Goal: Information Seeking & Learning: Learn about a topic

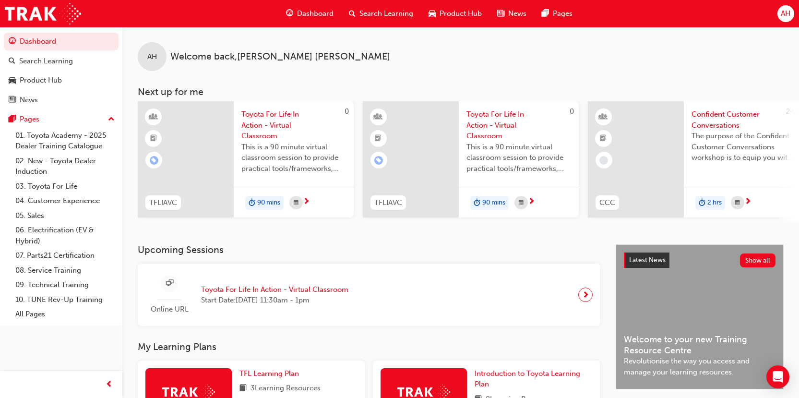
click at [369, 15] on span "Search Learning" at bounding box center [386, 13] width 54 height 11
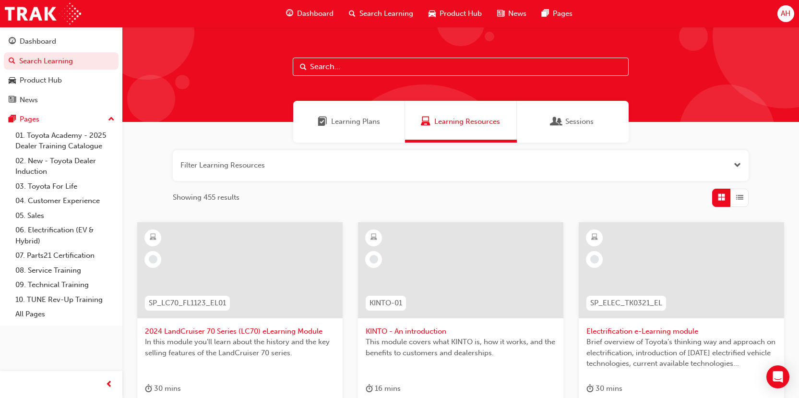
click at [349, 121] on span "Learning Plans" at bounding box center [355, 121] width 49 height 11
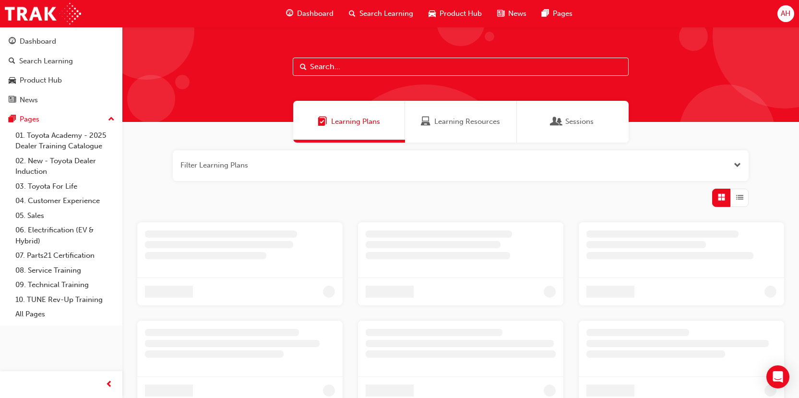
click at [463, 107] on div "Learning Resources" at bounding box center [461, 122] width 112 height 42
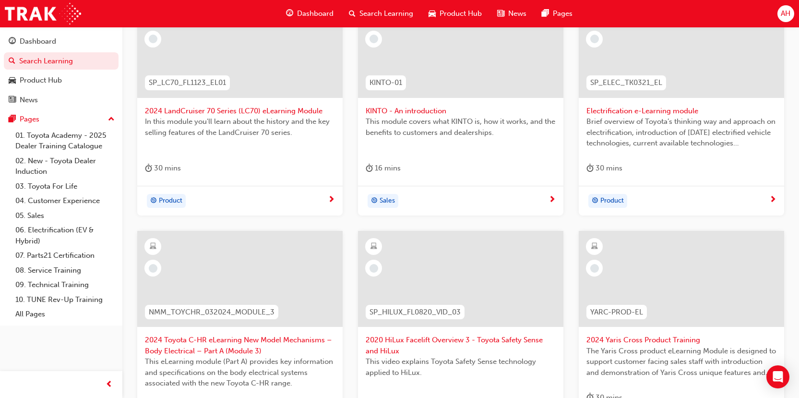
scroll to position [96, 0]
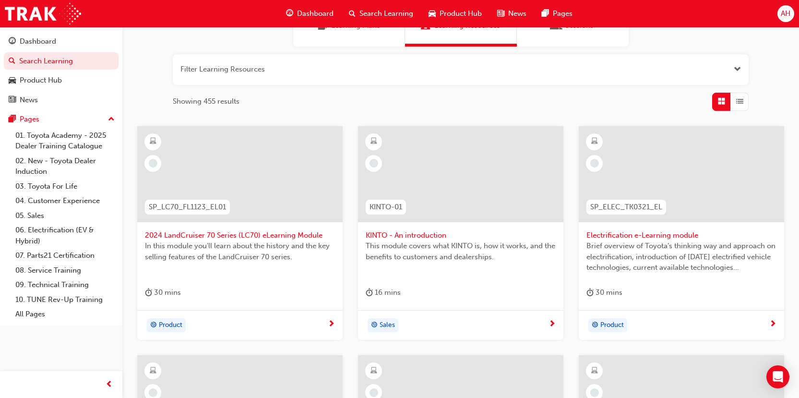
click at [739, 96] on span "List" at bounding box center [739, 101] width 7 height 11
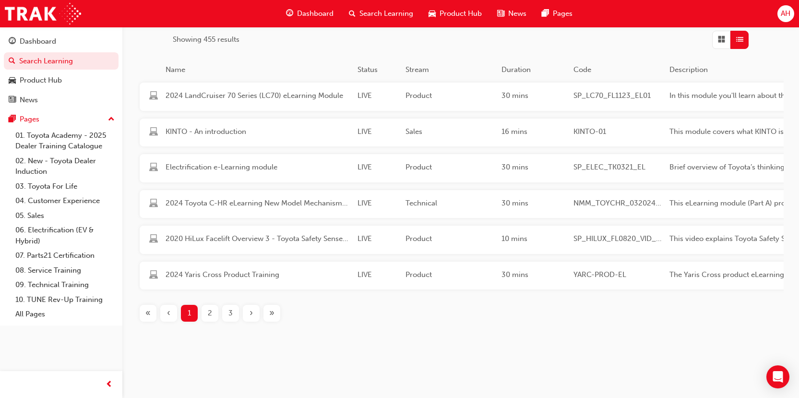
scroll to position [166, 0]
click at [209, 313] on span "2" at bounding box center [210, 311] width 4 height 11
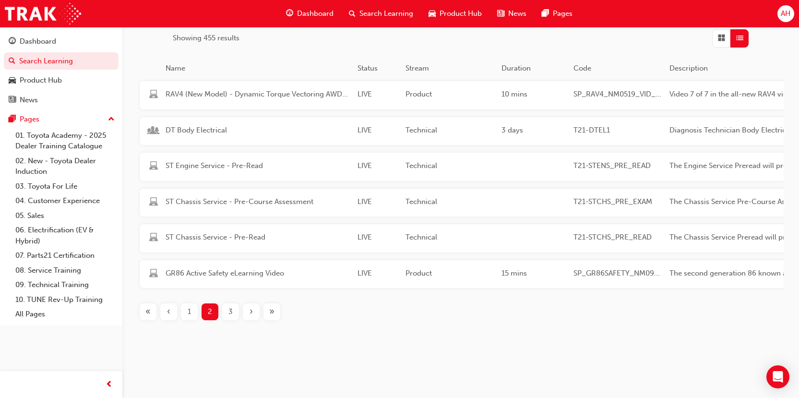
click at [236, 310] on div "3" at bounding box center [230, 311] width 17 height 17
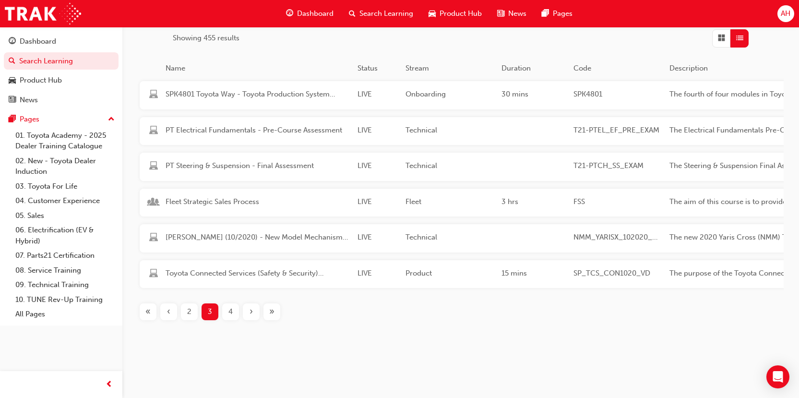
click at [263, 313] on button "»" at bounding box center [271, 311] width 21 height 17
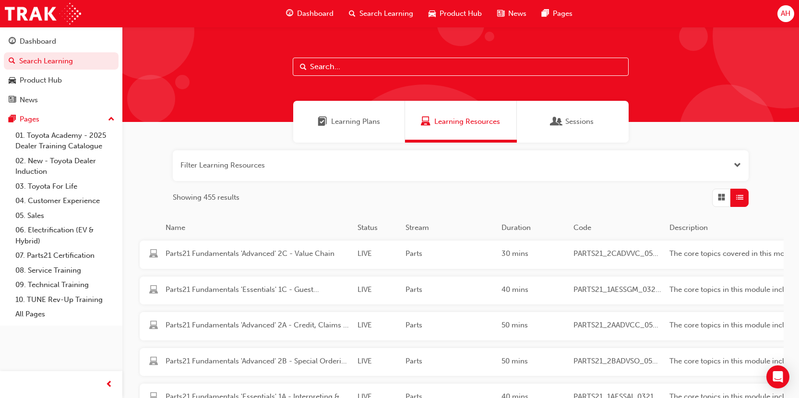
click at [339, 74] on input "text" at bounding box center [461, 67] width 336 height 18
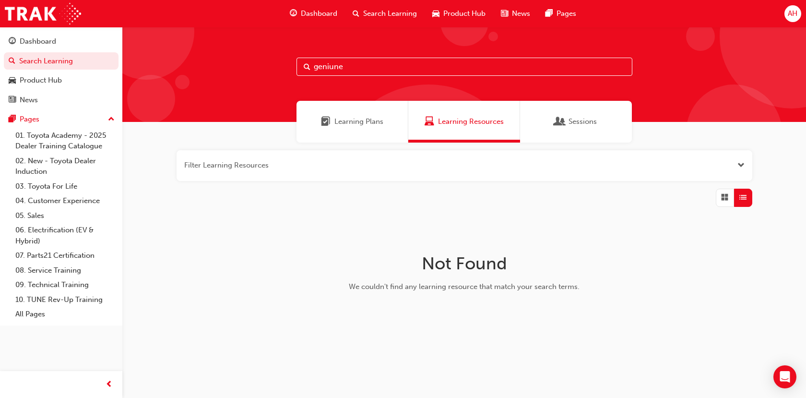
click at [362, 107] on div "Learning Plans" at bounding box center [352, 122] width 112 height 42
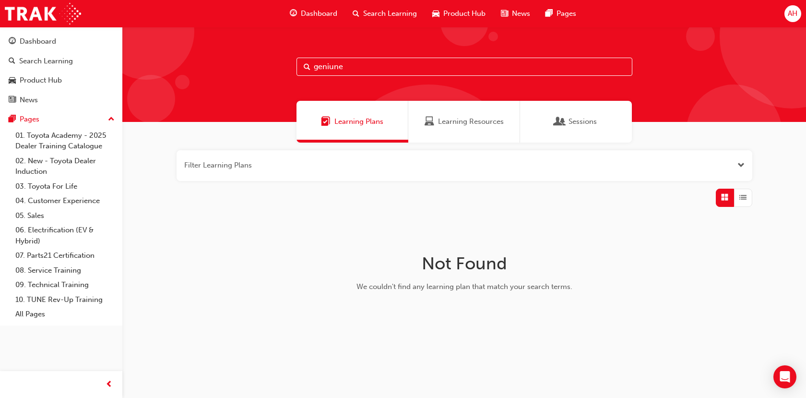
click at [379, 63] on input "geniune" at bounding box center [464, 67] width 336 height 18
click at [459, 114] on div "Learning Resources" at bounding box center [464, 122] width 112 height 42
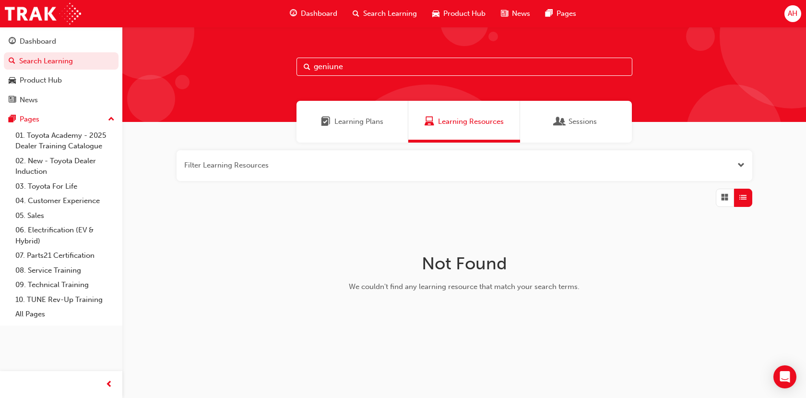
drag, startPoint x: 391, startPoint y: 61, endPoint x: 171, endPoint y: 117, distance: 227.0
click at [172, 116] on div "geniune Learning Plans Learning Resources Sessions Filter Learning Resources No…" at bounding box center [464, 198] width 684 height 342
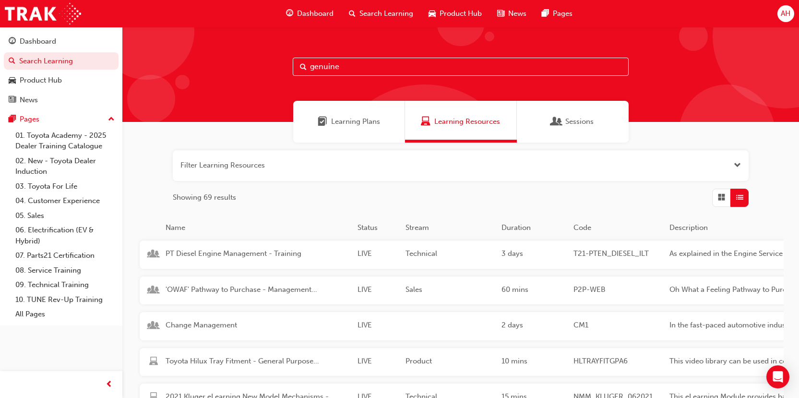
type input "genuine"
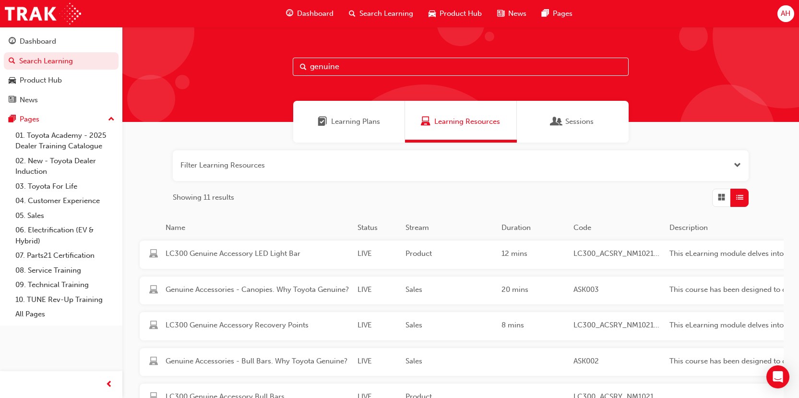
click at [740, 210] on div "Filter Learning Resources Showing 11 results Name Status Stream Duration Code D…" at bounding box center [460, 322] width 676 height 360
click at [718, 198] on span "Grid" at bounding box center [721, 197] width 7 height 11
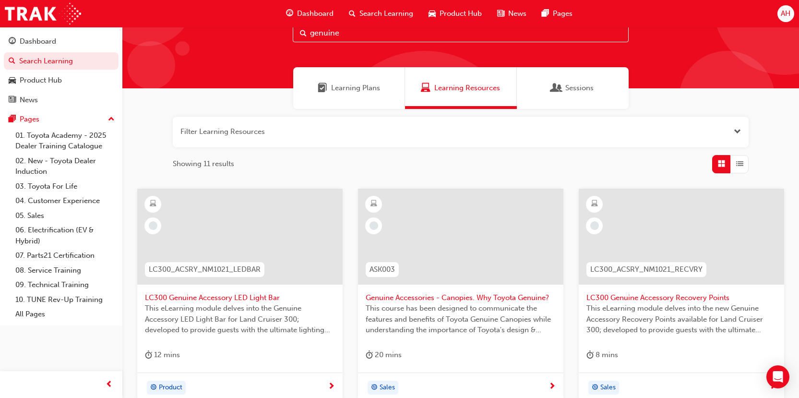
scroll to position [48, 0]
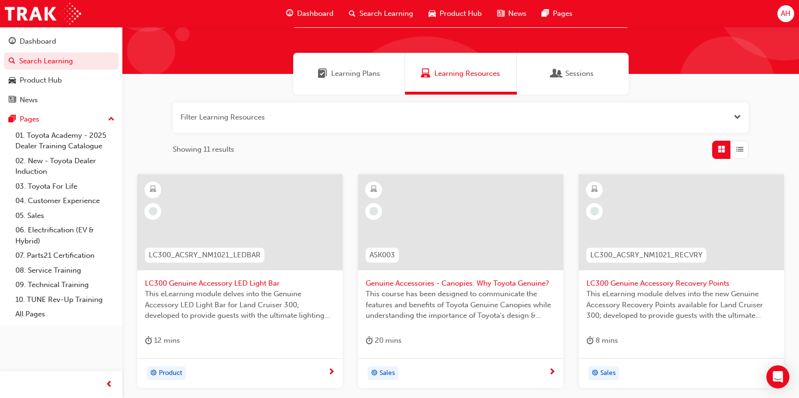
click at [490, 355] on div "Genuine Accessories - Canopies. Why Toyota Genuine? This course has been design…" at bounding box center [460, 266] width 205 height 184
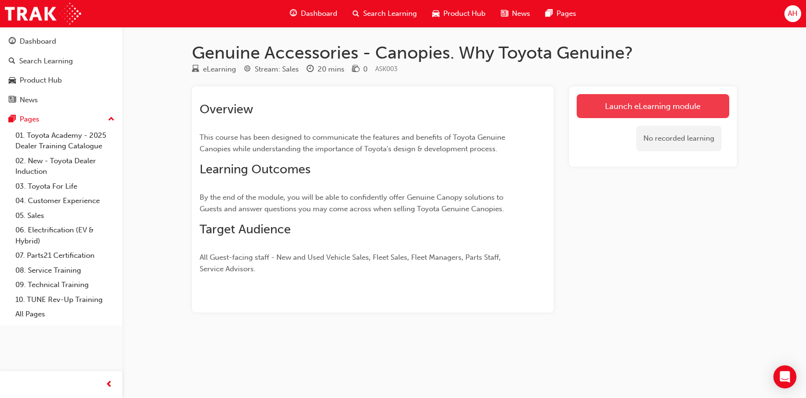
click at [651, 103] on link "Launch eLearning module" at bounding box center [653, 106] width 153 height 24
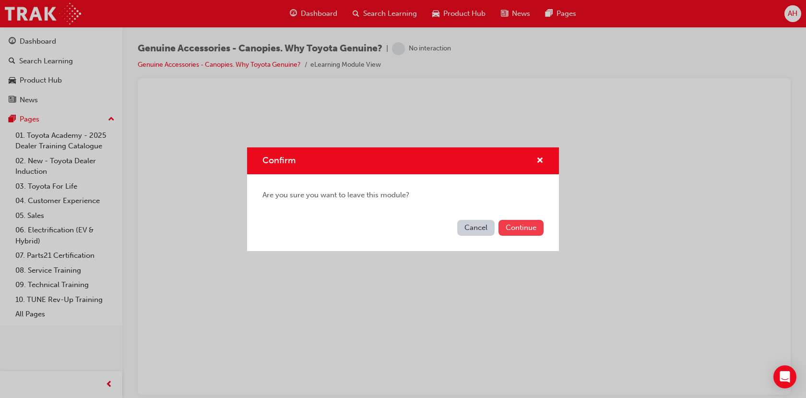
click at [512, 226] on button "Continue" at bounding box center [520, 228] width 45 height 16
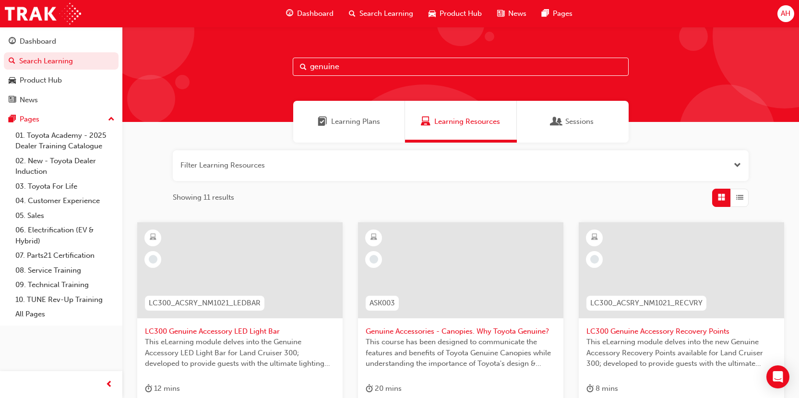
click at [408, 69] on input "genuine" at bounding box center [461, 67] width 336 height 18
type input "genuine awareness"
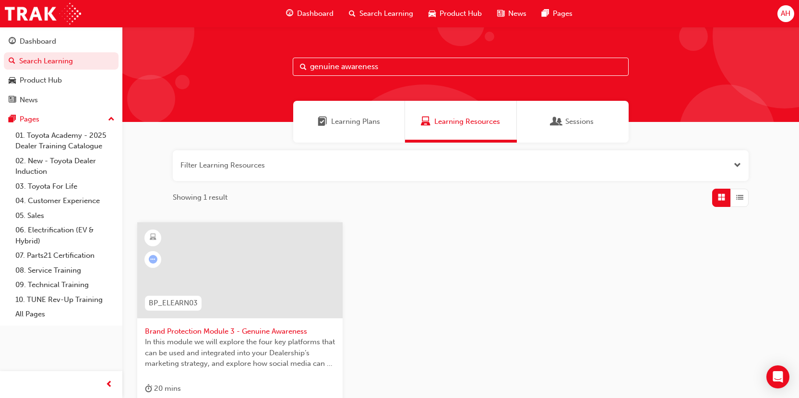
click at [270, 256] on div at bounding box center [239, 270] width 205 height 96
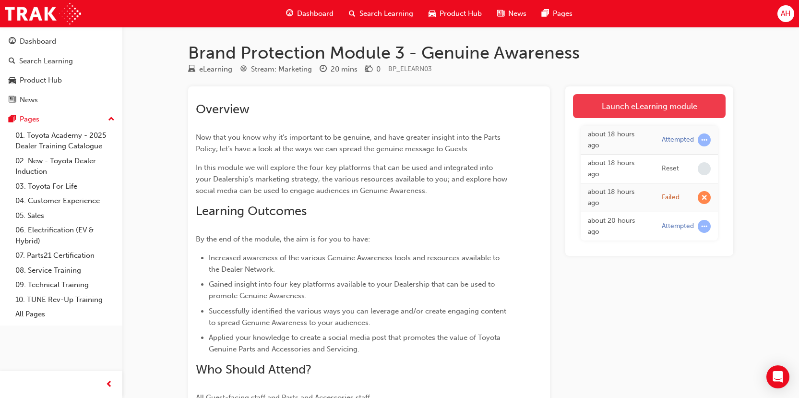
click at [633, 103] on link "Launch eLearning module" at bounding box center [649, 106] width 153 height 24
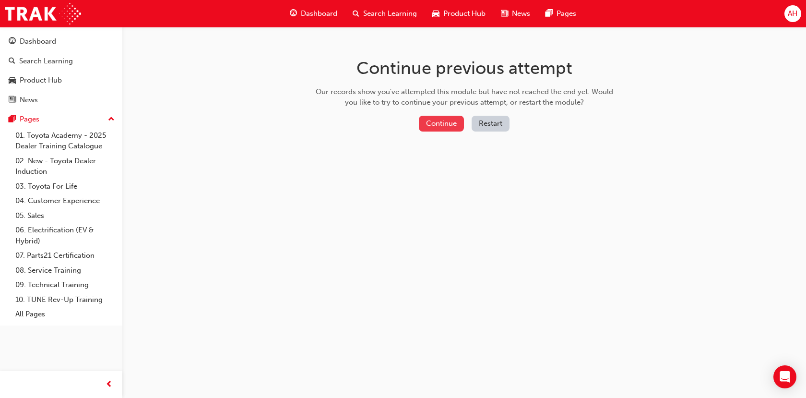
click at [446, 118] on button "Continue" at bounding box center [441, 124] width 45 height 16
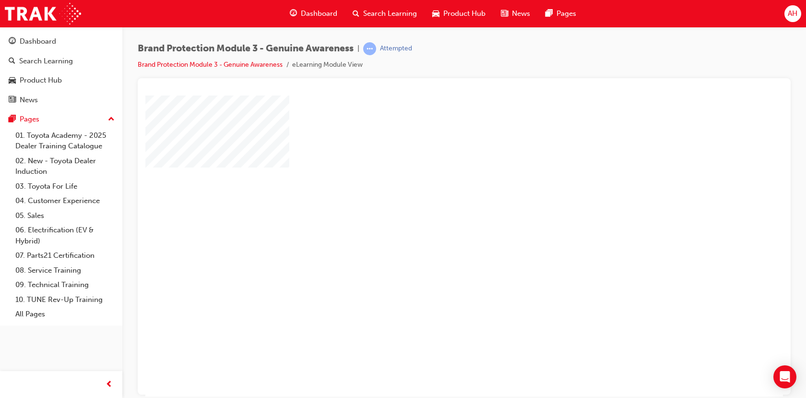
drag, startPoint x: 472, startPoint y: 226, endPoint x: 469, endPoint y: 222, distance: 5.2
click at [437, 218] on div "play" at bounding box center [437, 218] width 0 height 0
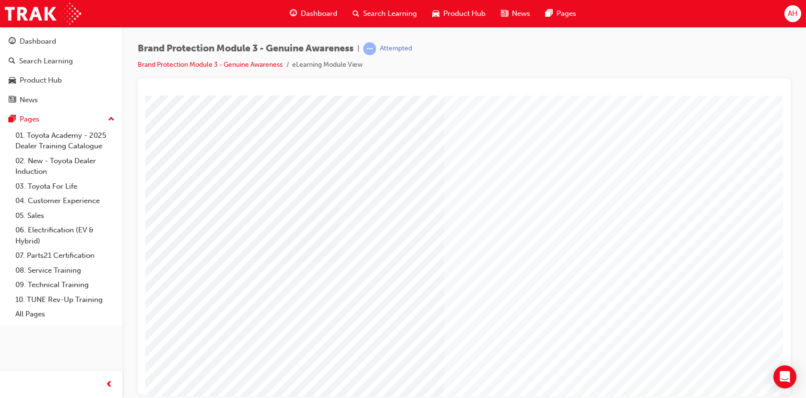
scroll to position [66, 0]
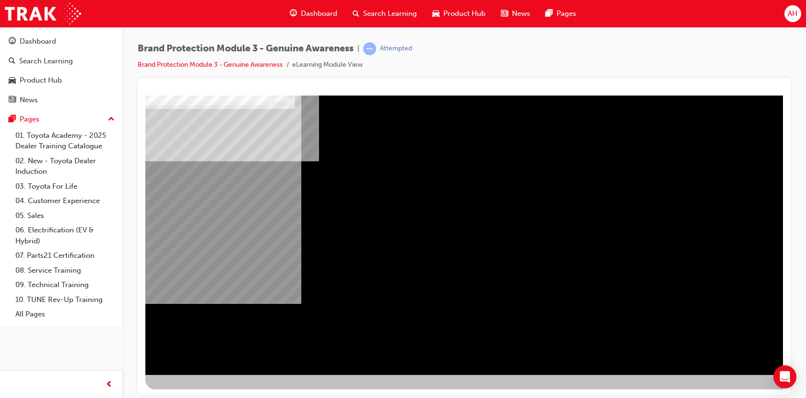
click at [206, 391] on div "NEXT Trigger this button to go to the next slide" at bounding box center [175, 399] width 60 height 17
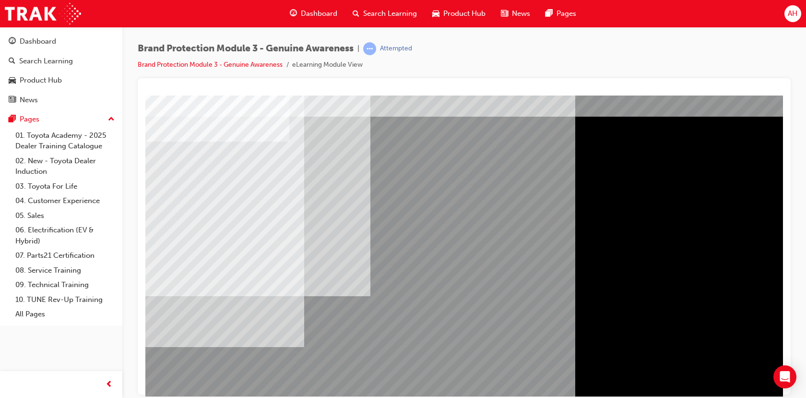
scroll to position [48, 0]
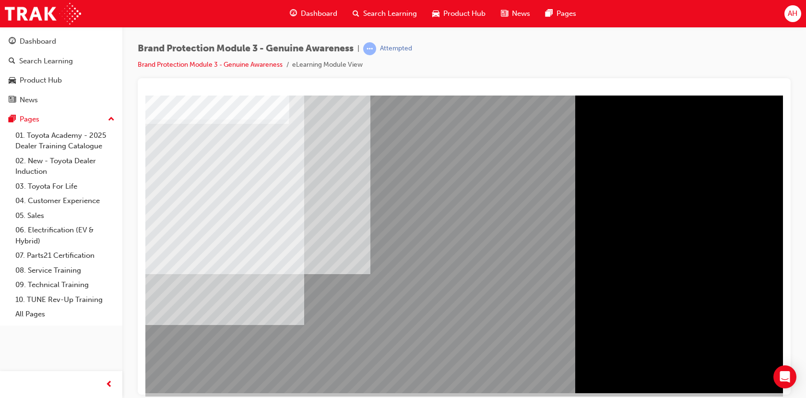
drag, startPoint x: 736, startPoint y: 375, endPoint x: 741, endPoint y: 367, distance: 9.1
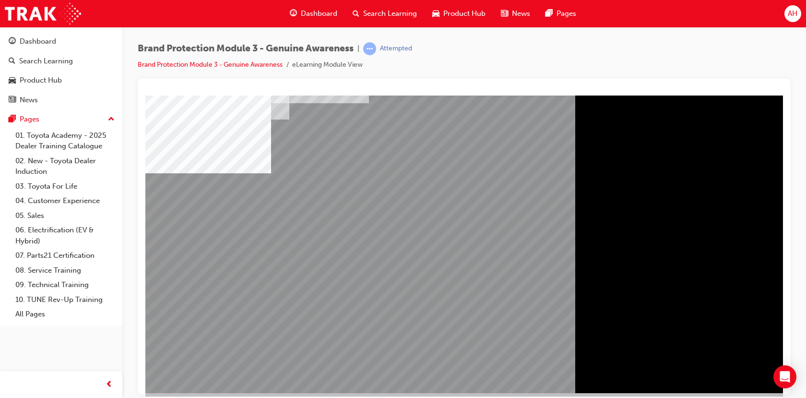
scroll to position [0, 0]
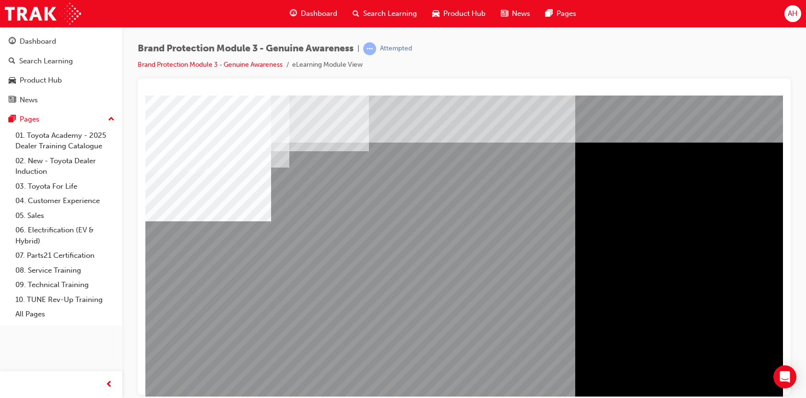
drag, startPoint x: 463, startPoint y: 196, endPoint x: 578, endPoint y: 166, distance: 118.5
drag, startPoint x: 517, startPoint y: 337, endPoint x: 548, endPoint y: 323, distance: 34.1
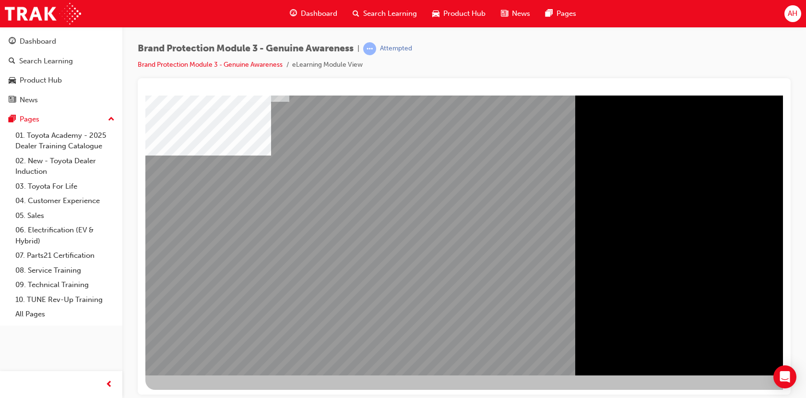
scroll to position [66, 0]
drag, startPoint x: 751, startPoint y: 357, endPoint x: 752, endPoint y: 352, distance: 5.3
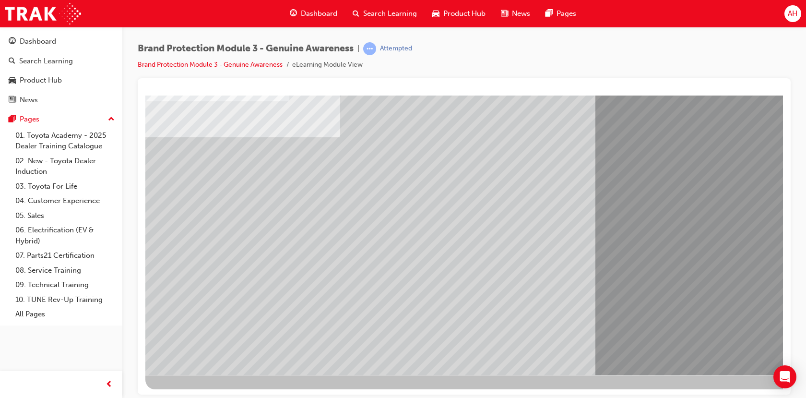
scroll to position [0, 0]
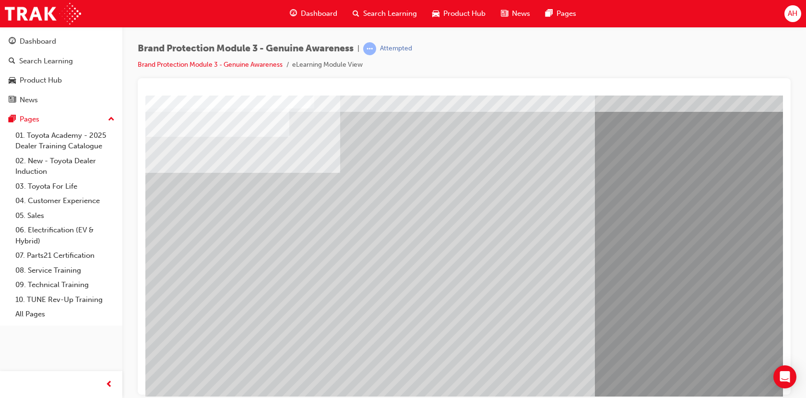
scroll to position [48, 0]
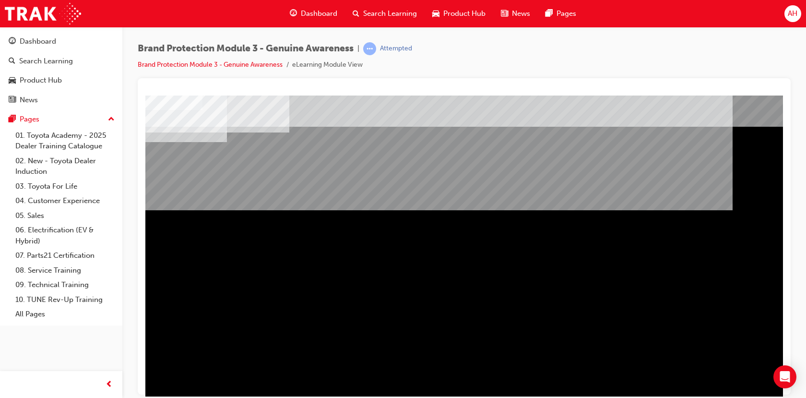
scroll to position [66, 0]
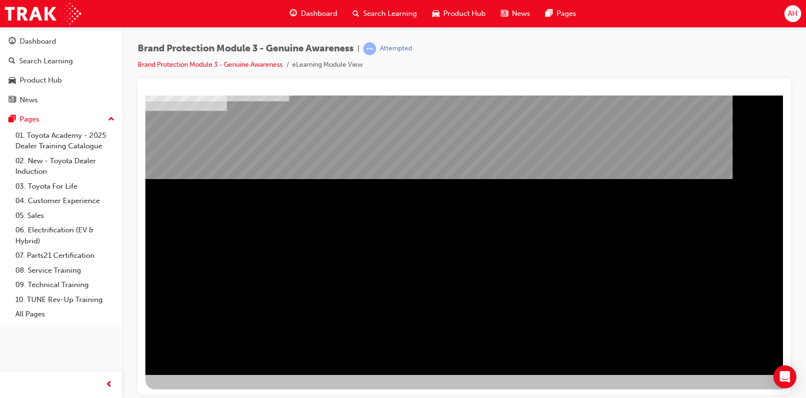
click at [206, 391] on div "NEXT Trigger this button to go to the next slide" at bounding box center [175, 399] width 60 height 17
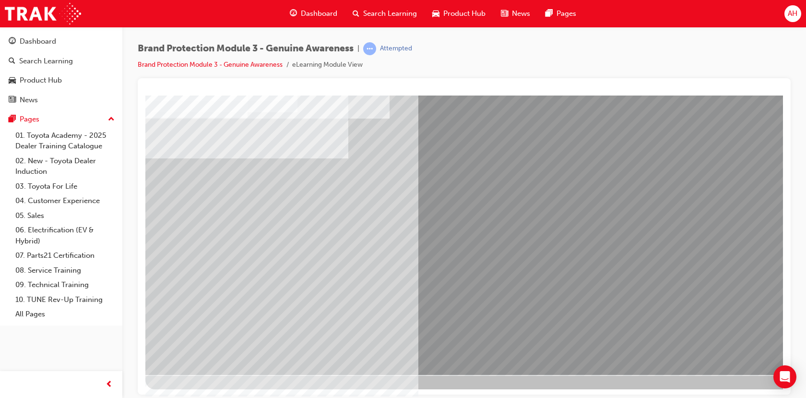
scroll to position [0, 0]
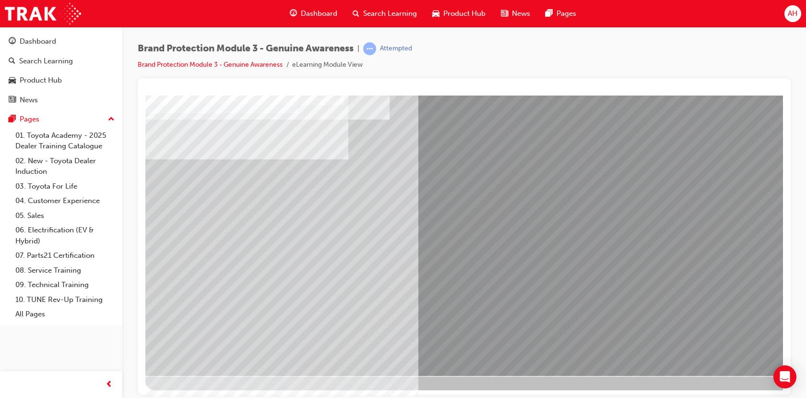
scroll to position [66, 0]
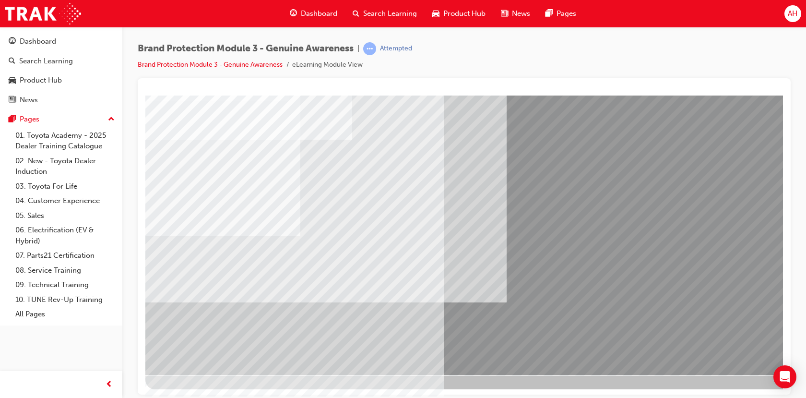
scroll to position [0, 0]
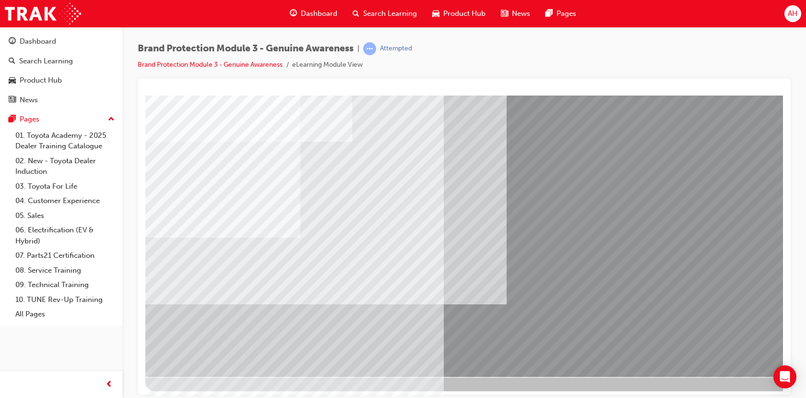
scroll to position [66, 0]
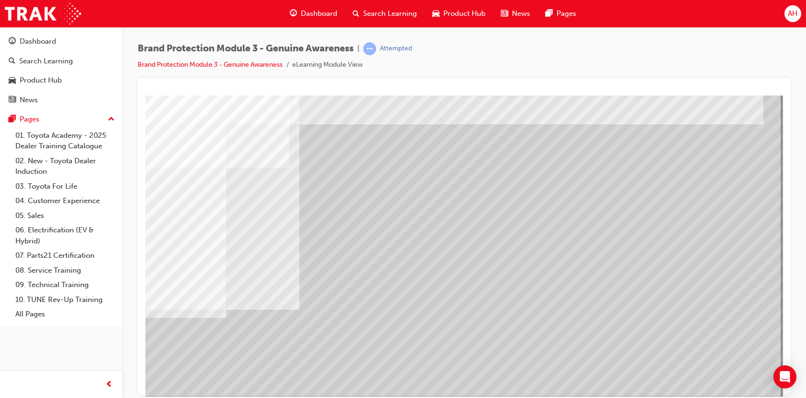
scroll to position [48, 0]
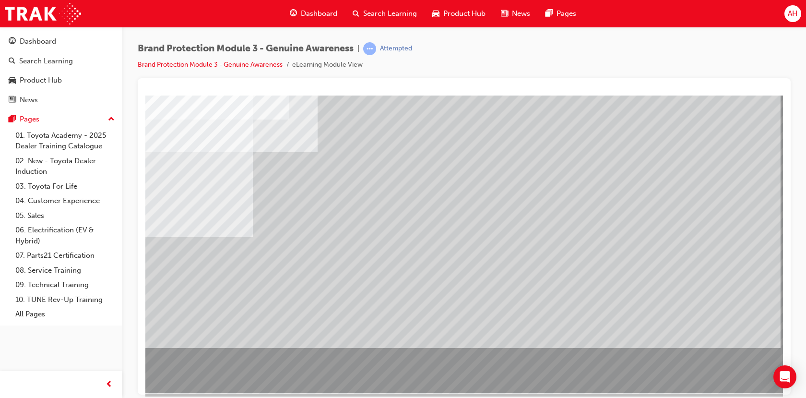
drag, startPoint x: 737, startPoint y: 381, endPoint x: 732, endPoint y: 375, distance: 8.3
click at [732, 375] on div at bounding box center [471, 219] width 652 height 345
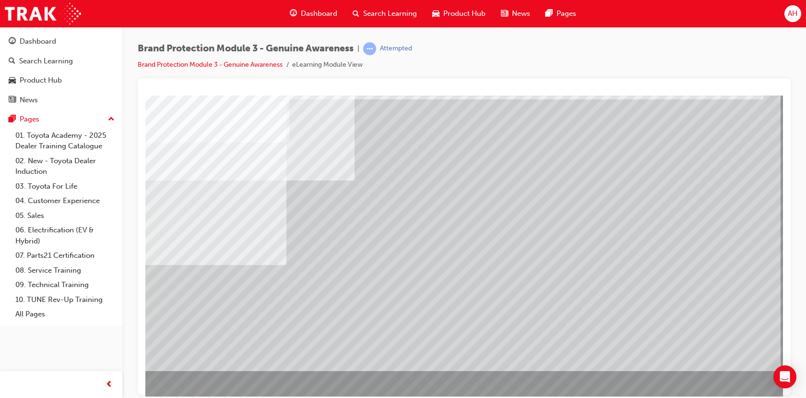
scroll to position [48, 0]
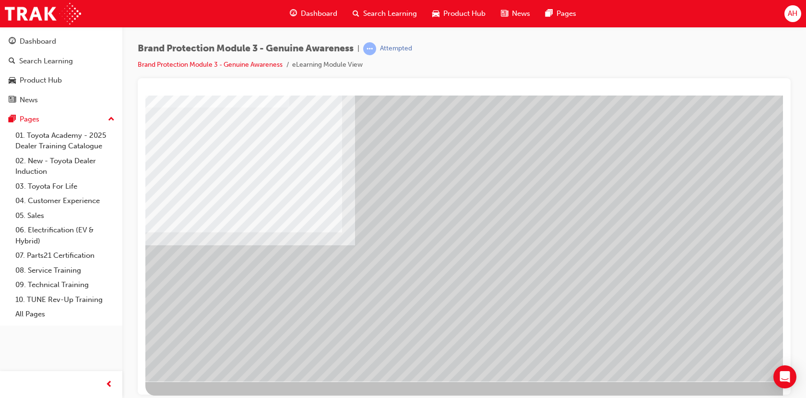
scroll to position [66, 0]
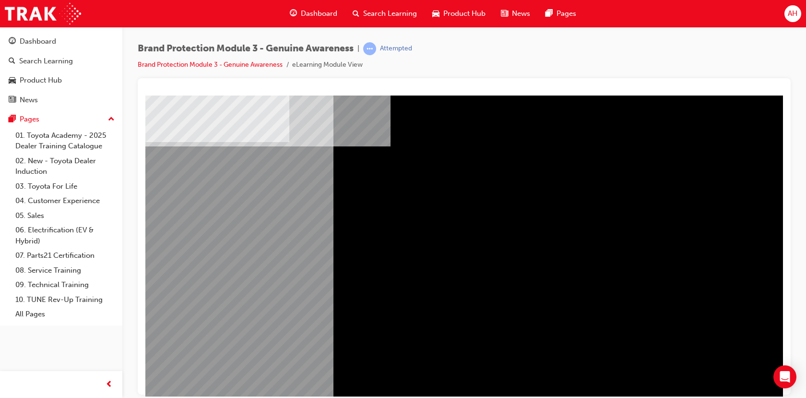
scroll to position [48, 0]
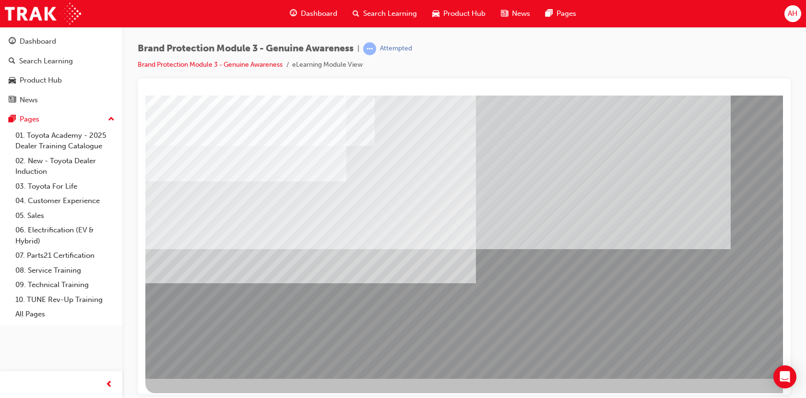
scroll to position [66, 0]
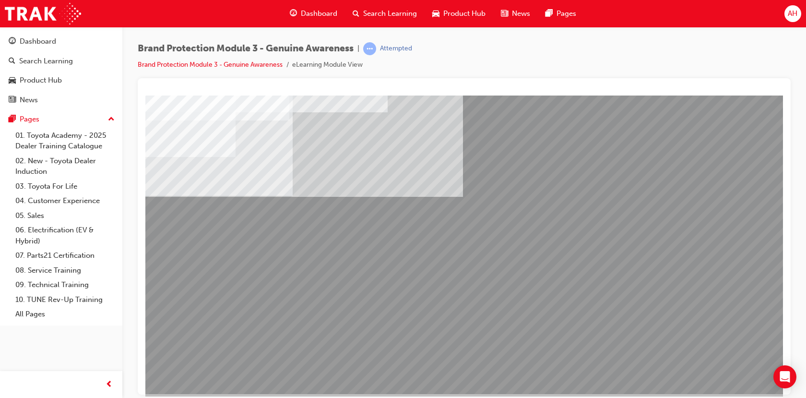
scroll to position [48, 0]
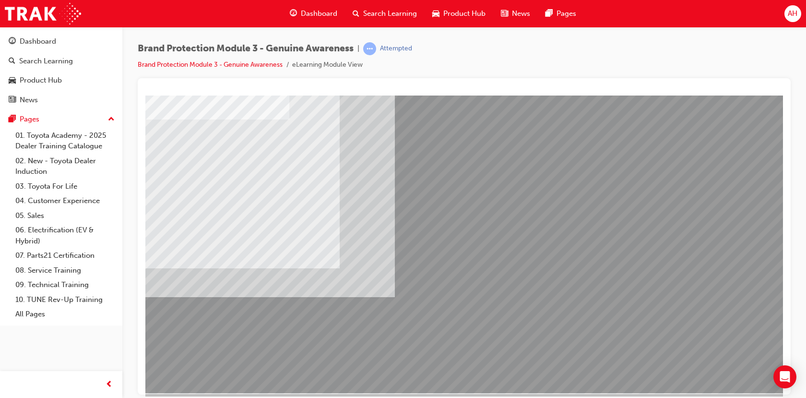
drag, startPoint x: 447, startPoint y: 185, endPoint x: 442, endPoint y: 176, distance: 9.7
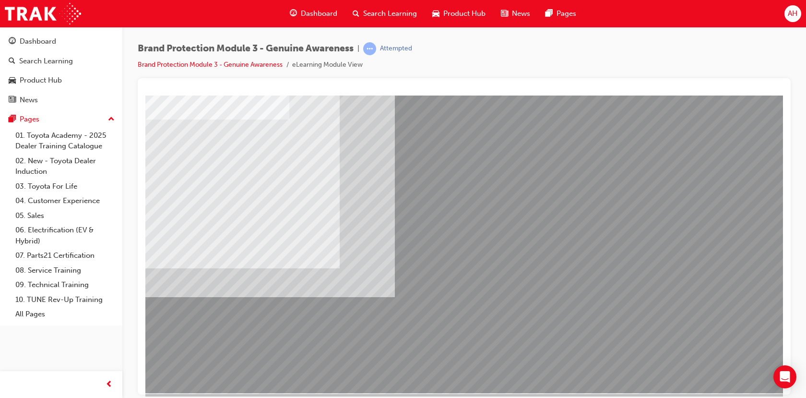
drag, startPoint x: 631, startPoint y: 334, endPoint x: 619, endPoint y: 343, distance: 15.7
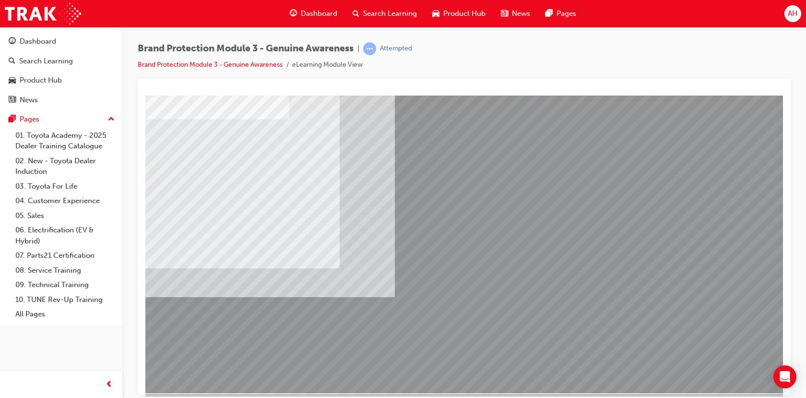
drag, startPoint x: 429, startPoint y: 331, endPoint x: 461, endPoint y: 334, distance: 31.4
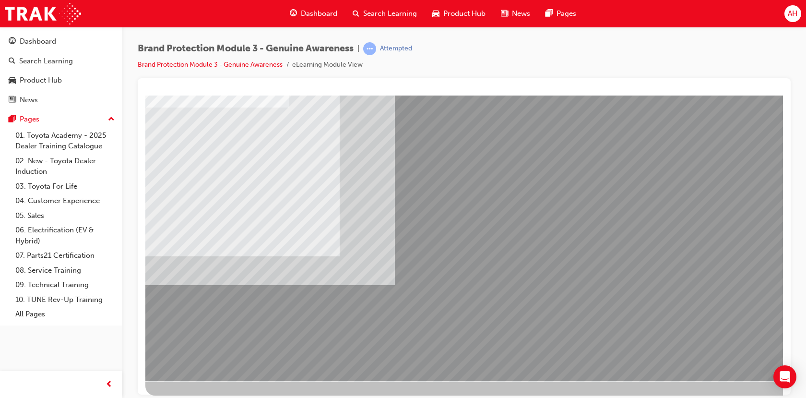
scroll to position [66, 0]
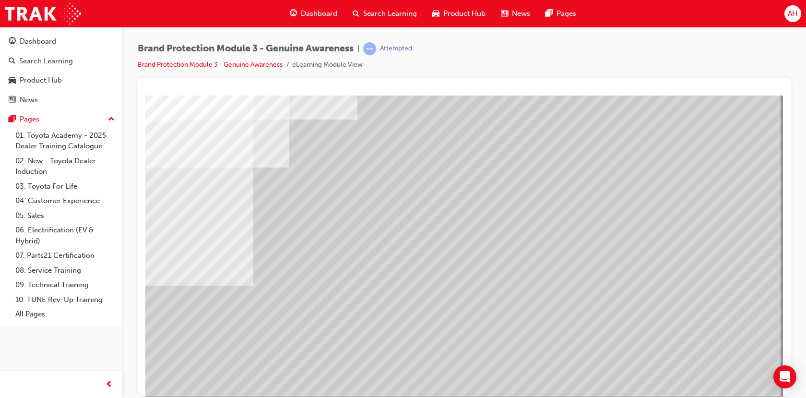
drag, startPoint x: 476, startPoint y: 133, endPoint x: 474, endPoint y: 138, distance: 5.2
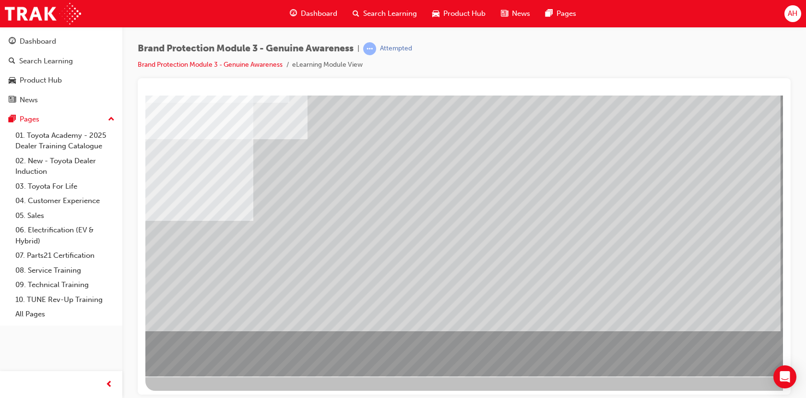
scroll to position [66, 0]
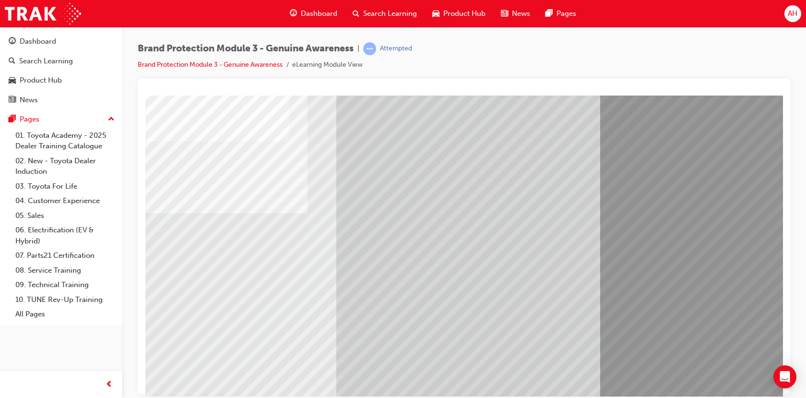
scroll to position [48, 0]
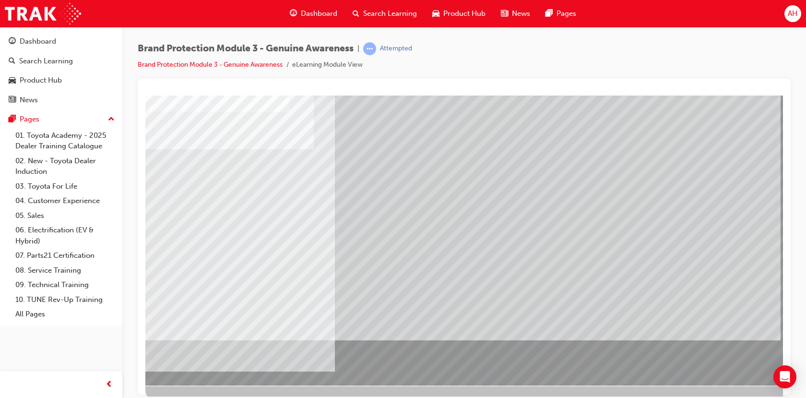
scroll to position [66, 0]
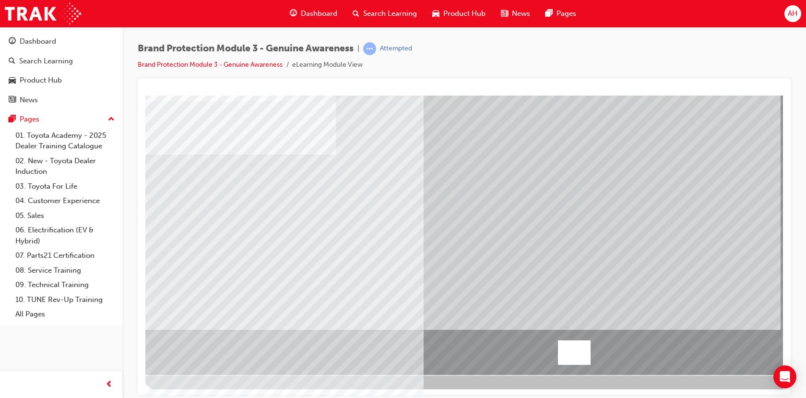
drag, startPoint x: 775, startPoint y: 358, endPoint x: 769, endPoint y: 355, distance: 6.0
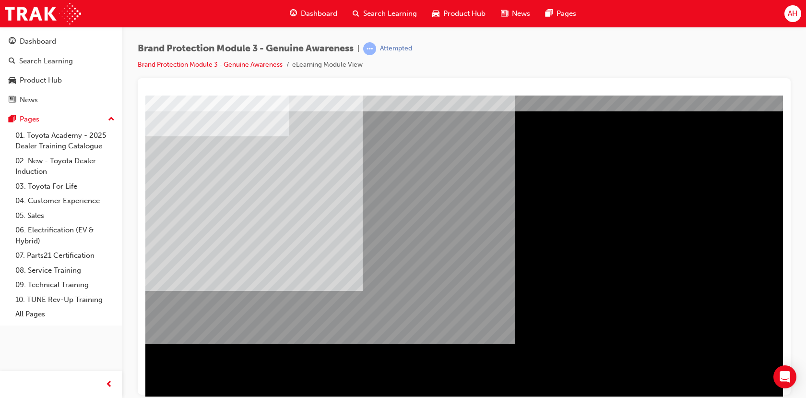
scroll to position [48, 0]
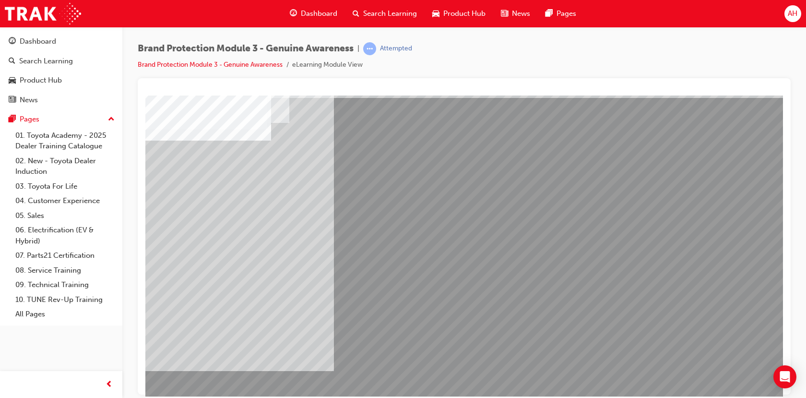
scroll to position [66, 0]
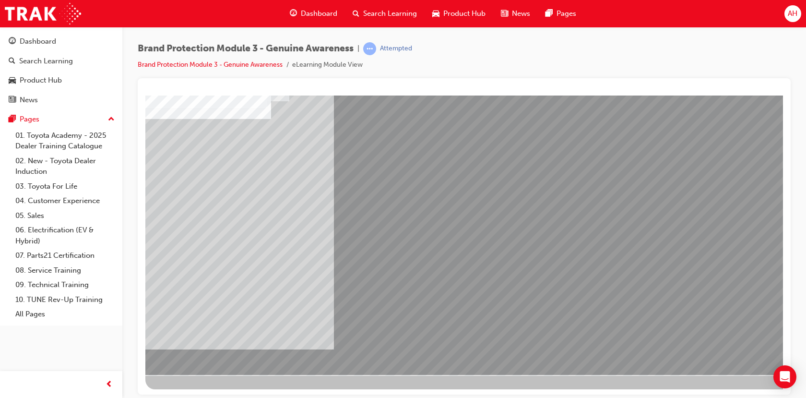
drag, startPoint x: 732, startPoint y: 370, endPoint x: 729, endPoint y: 361, distance: 9.7
drag, startPoint x: 686, startPoint y: 166, endPoint x: 731, endPoint y: 332, distance: 172.3
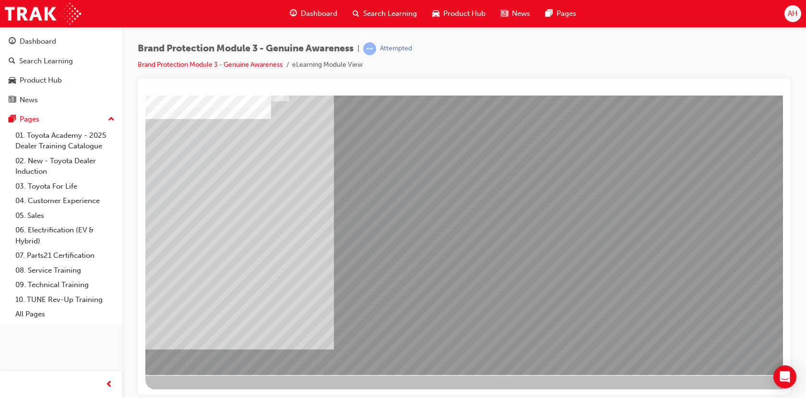
click at [741, 344] on div at bounding box center [471, 201] width 652 height 345
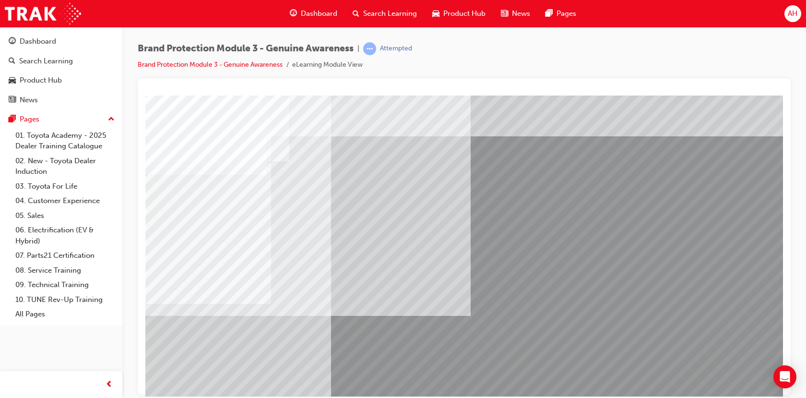
scroll to position [48, 0]
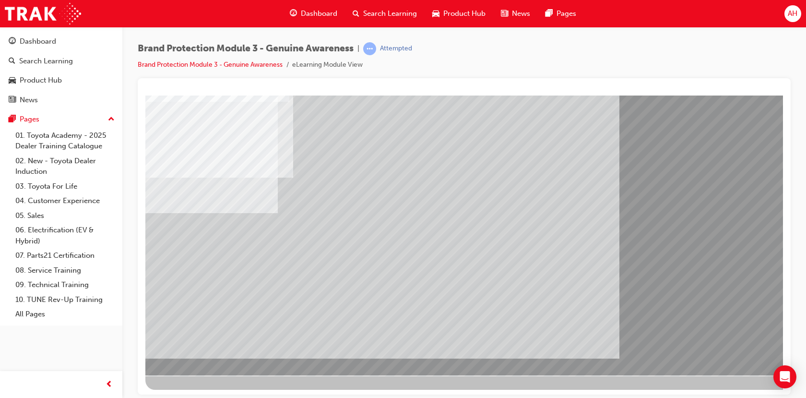
scroll to position [66, 0]
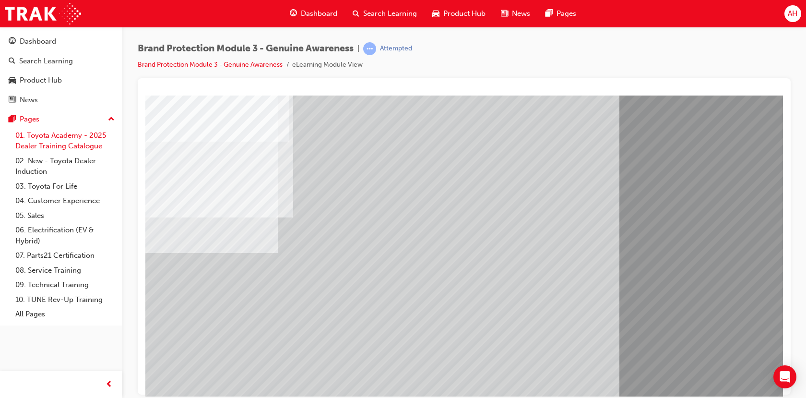
scroll to position [48, 0]
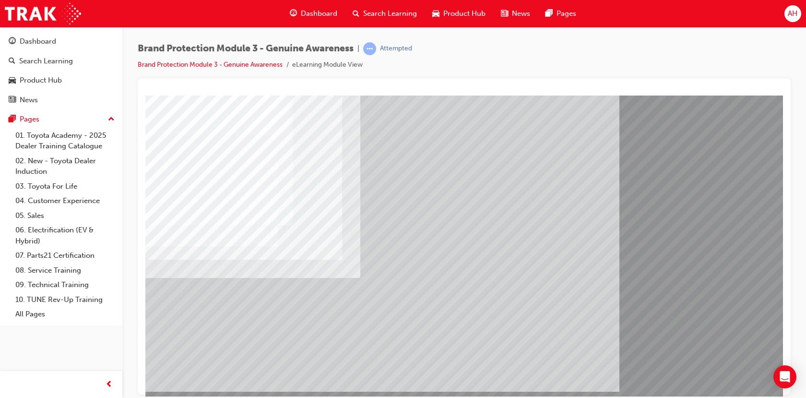
scroll to position [66, 0]
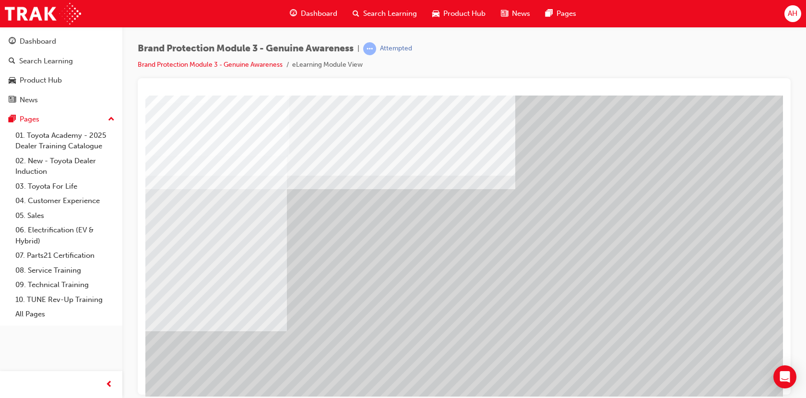
scroll to position [48, 0]
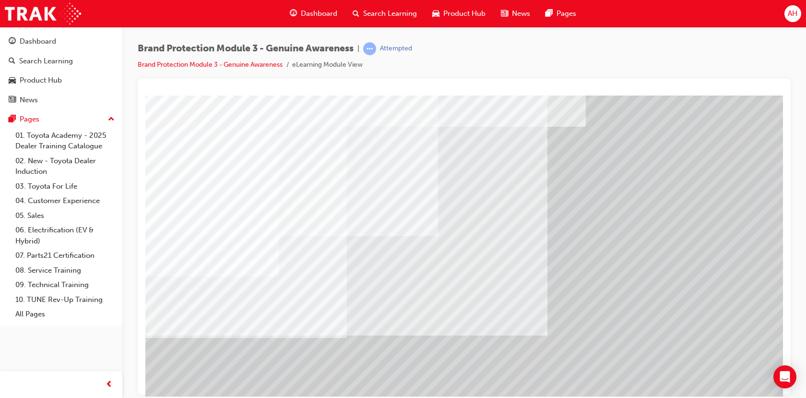
scroll to position [66, 0]
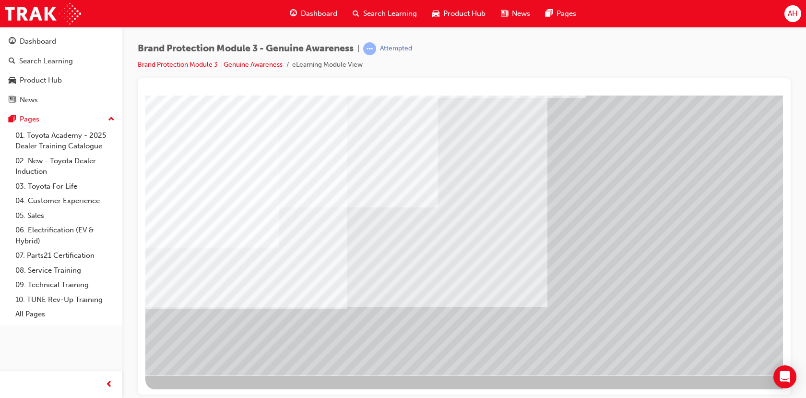
click at [742, 360] on div at bounding box center [471, 201] width 652 height 345
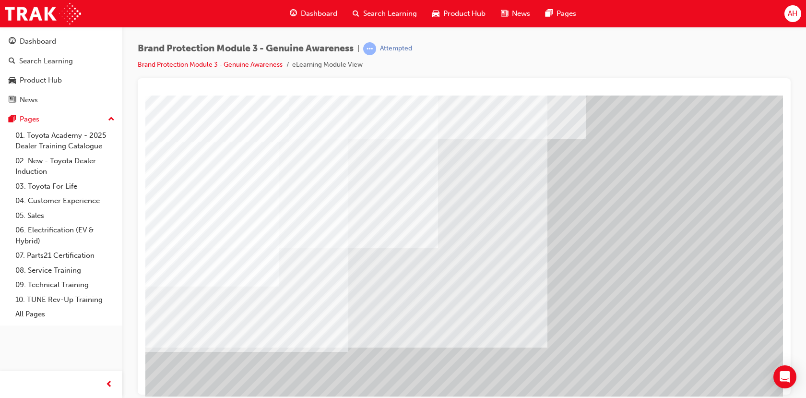
scroll to position [48, 0]
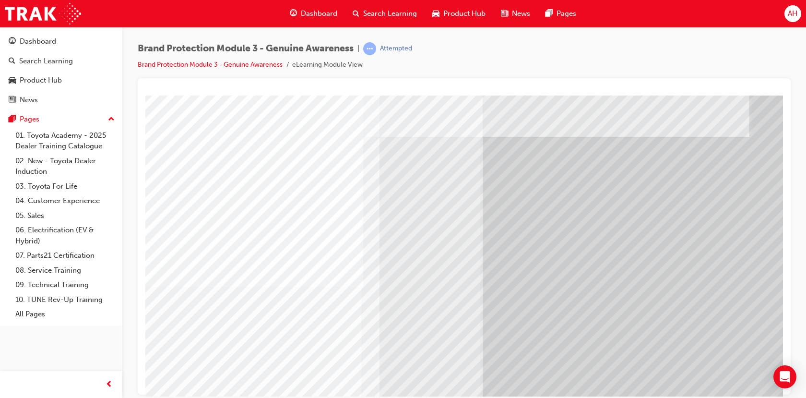
scroll to position [66, 0]
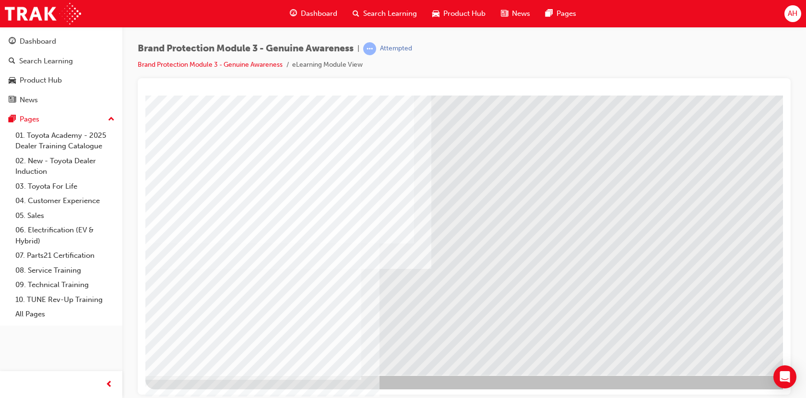
drag, startPoint x: 719, startPoint y: 339, endPoint x: 723, endPoint y: 335, distance: 5.8
drag, startPoint x: 731, startPoint y: 342, endPoint x: 728, endPoint y: 335, distance: 7.6
click at [732, 343] on div at bounding box center [471, 201] width 652 height 345
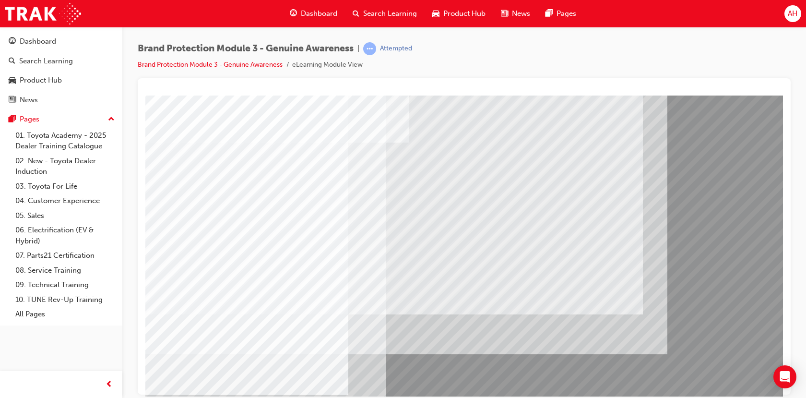
scroll to position [48, 0]
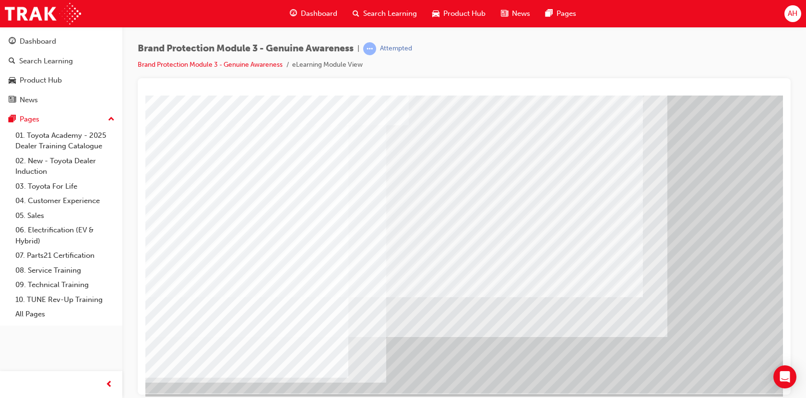
drag, startPoint x: 717, startPoint y: 354, endPoint x: 729, endPoint y: 359, distance: 13.3
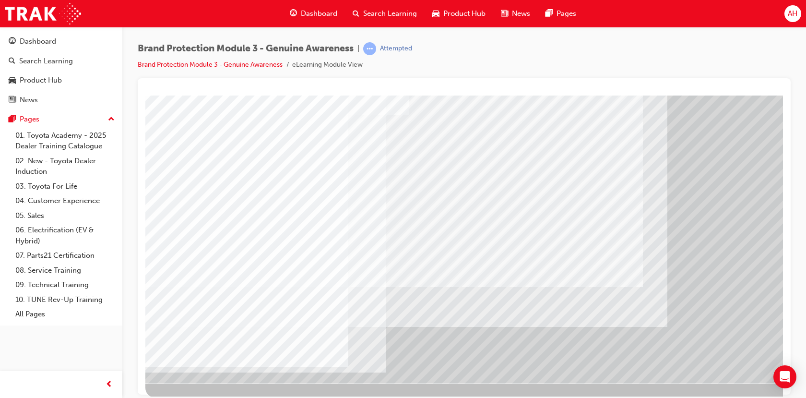
scroll to position [66, 0]
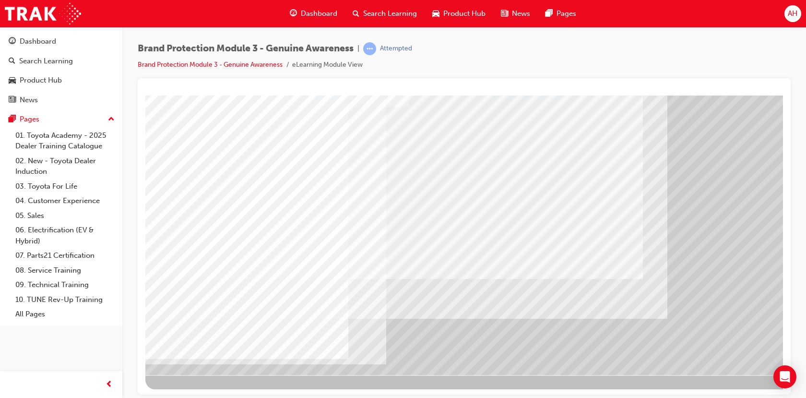
drag, startPoint x: 795, startPoint y: 349, endPoint x: 786, endPoint y: 348, distance: 8.7
click at [786, 348] on div "Brand Protection Module 3 - Genuine Awareness | Attempted Brand Protection Modu…" at bounding box center [464, 200] width 684 height 347
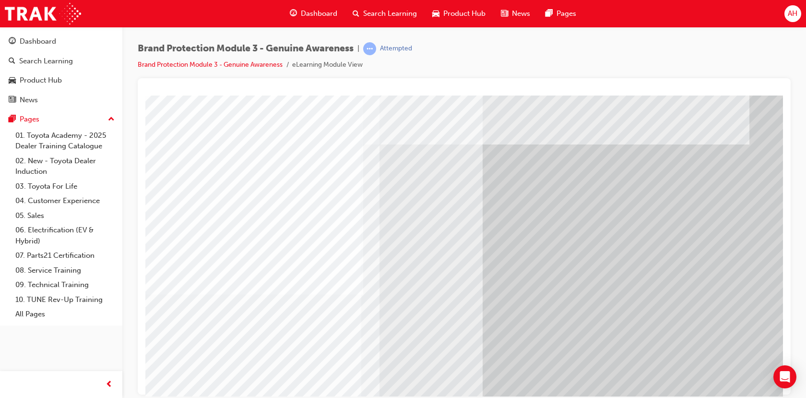
scroll to position [48, 0]
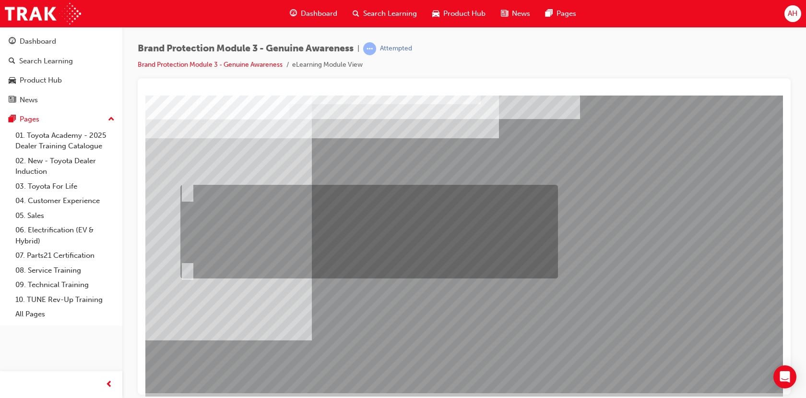
click at [187, 191] on input "Fred should send an email to Sarah and Jake via Showroom 360 that gives them a …" at bounding box center [185, 191] width 11 height 11
radio input "true"
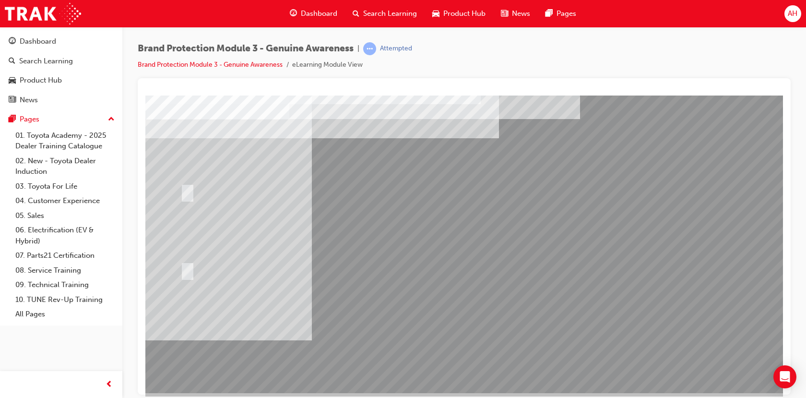
click at [469, 339] on div at bounding box center [471, 219] width 652 height 345
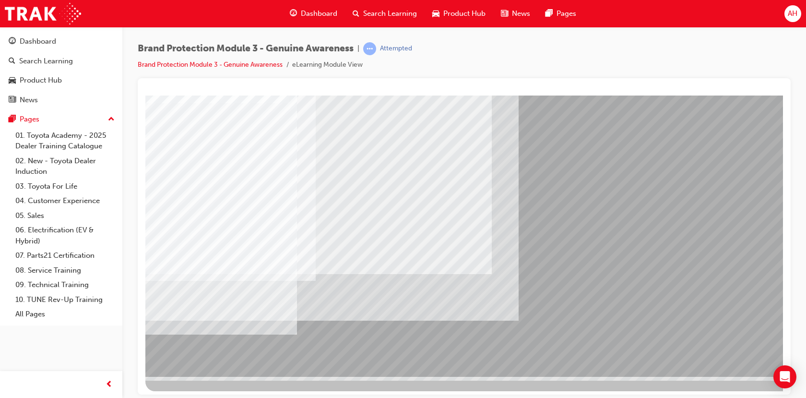
scroll to position [66, 0]
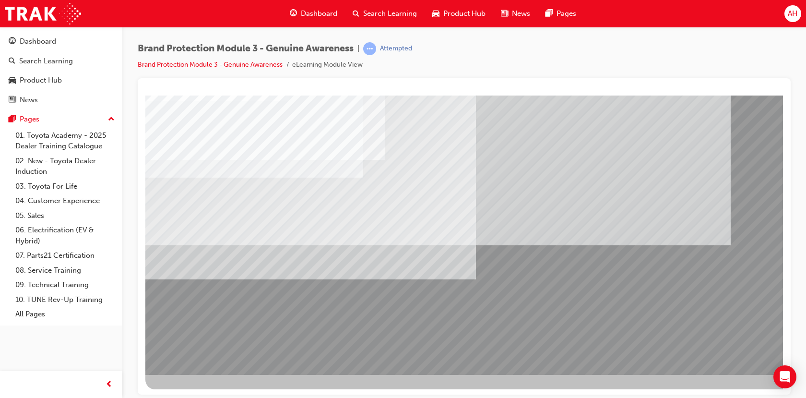
drag, startPoint x: 699, startPoint y: 335, endPoint x: 710, endPoint y: 343, distance: 13.1
click at [702, 339] on div at bounding box center [471, 201] width 652 height 345
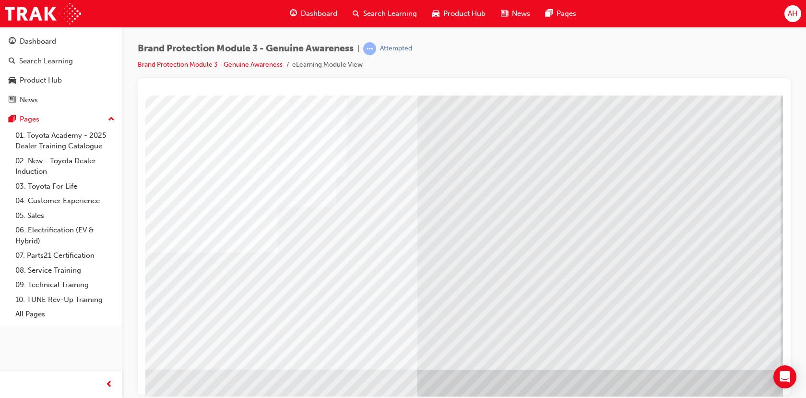
scroll to position [48, 0]
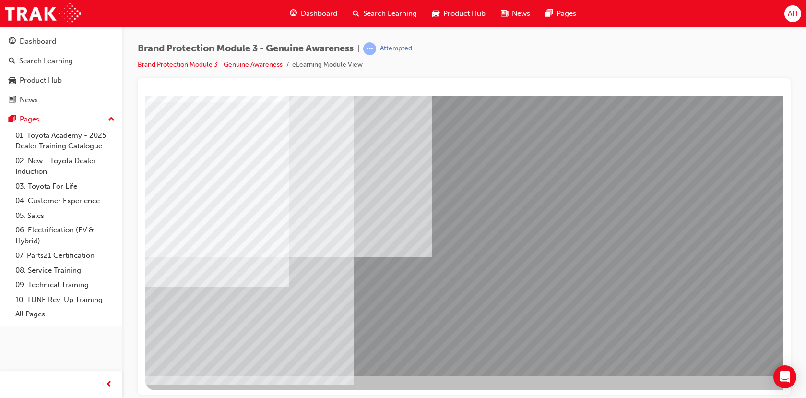
scroll to position [66, 0]
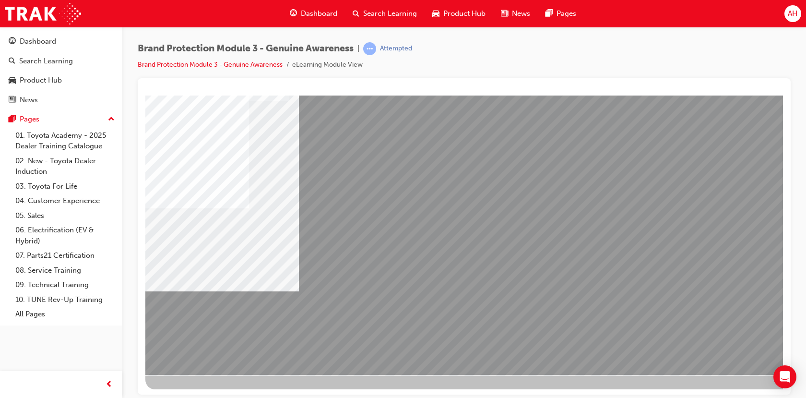
scroll to position [0, 0]
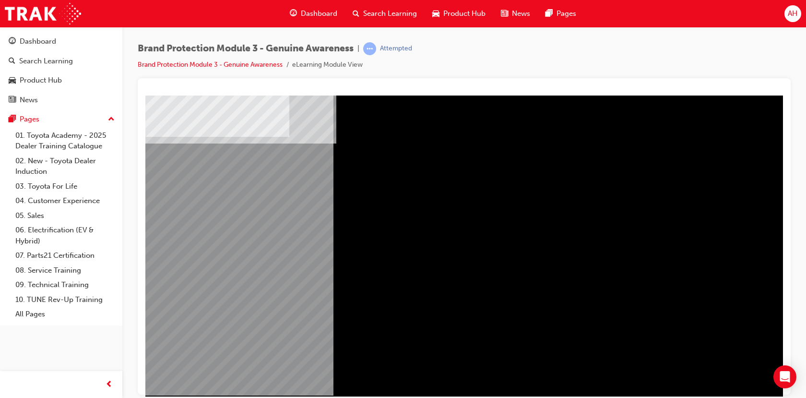
scroll to position [48, 0]
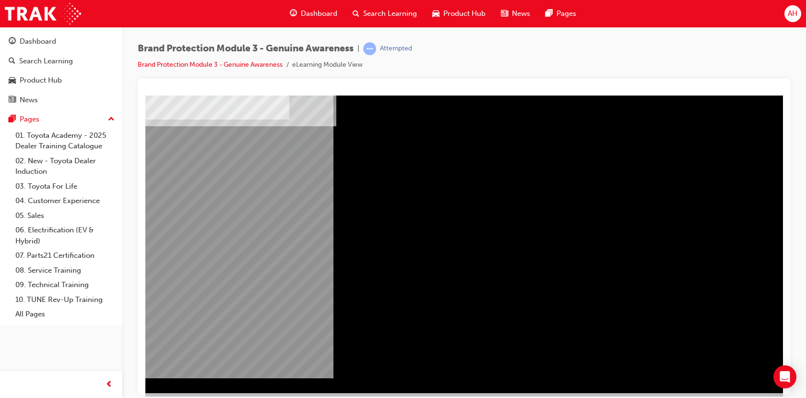
click at [718, 360] on div "" at bounding box center [471, 219] width 652 height 345
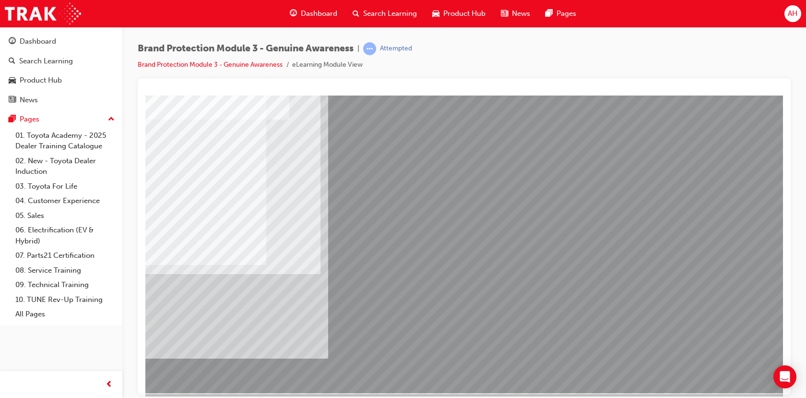
scroll to position [0, 0]
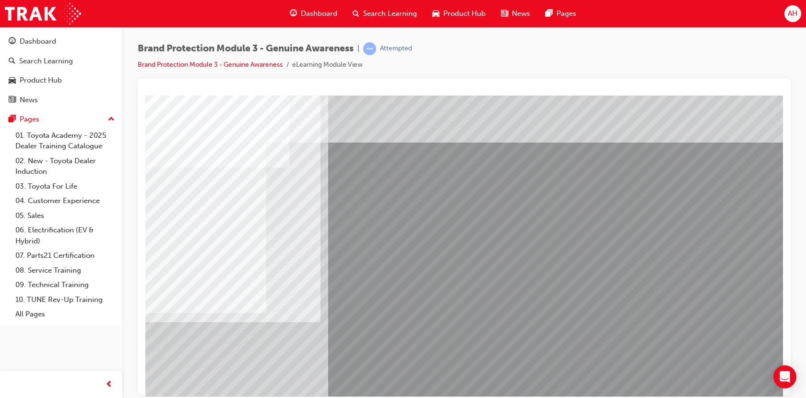
drag, startPoint x: 360, startPoint y: 171, endPoint x: 363, endPoint y: 179, distance: 8.4
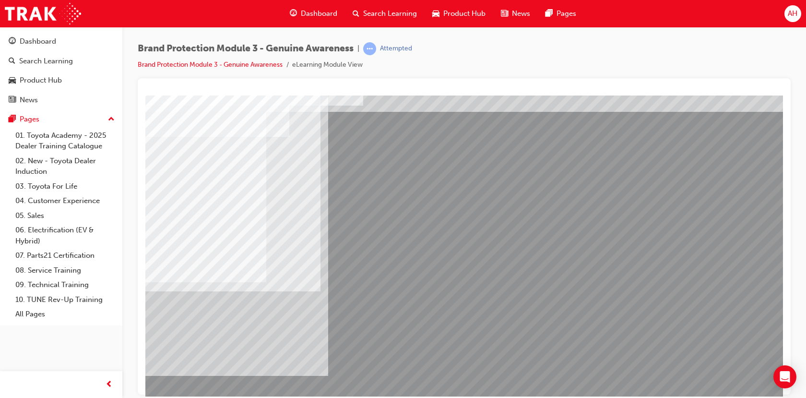
scroll to position [48, 0]
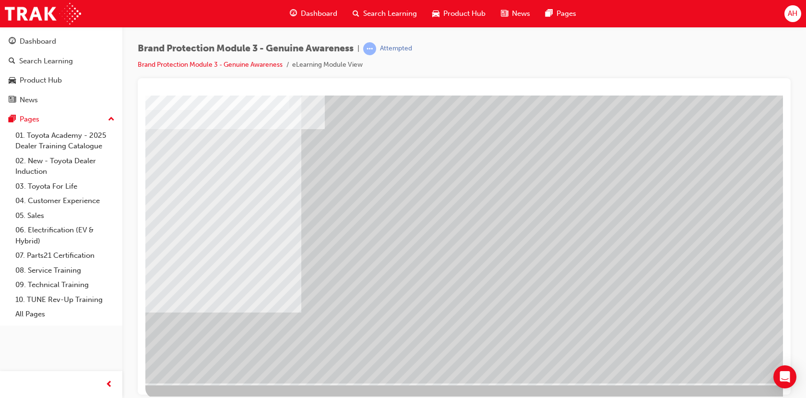
scroll to position [66, 0]
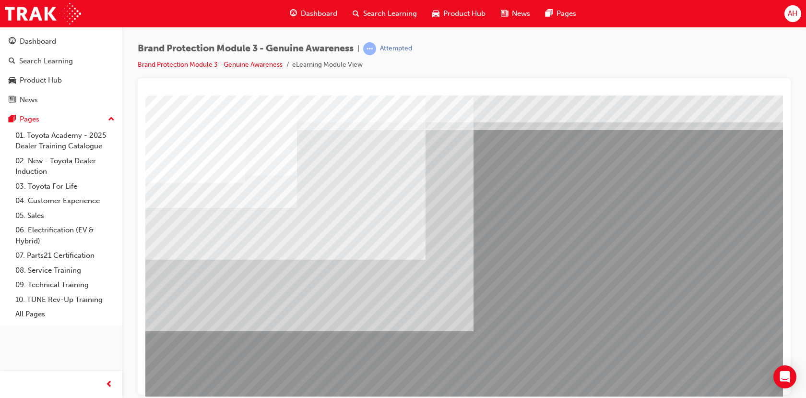
scroll to position [48, 0]
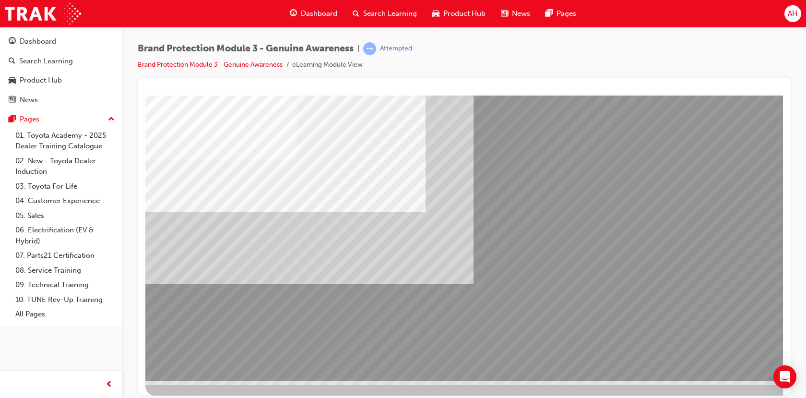
scroll to position [66, 0]
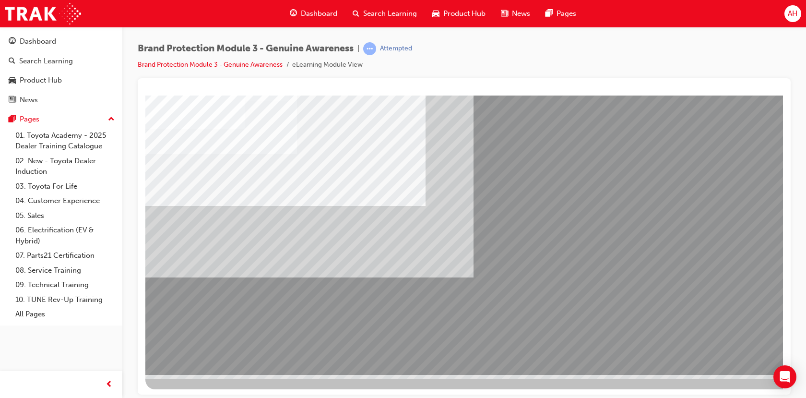
click at [249, 278] on div "multistate" at bounding box center [471, 201] width 652 height 345
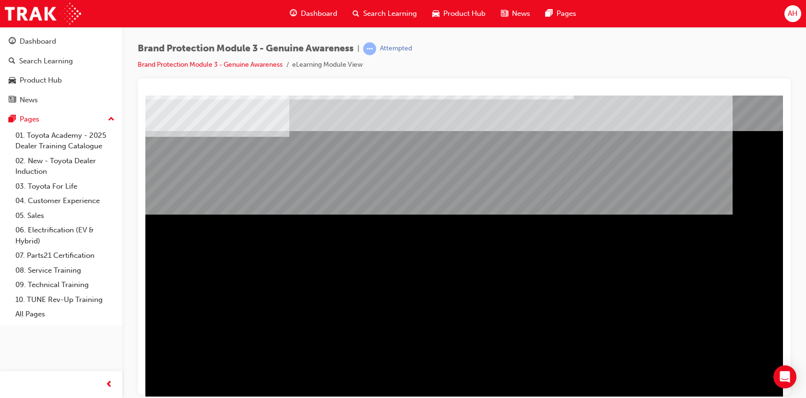
scroll to position [48, 0]
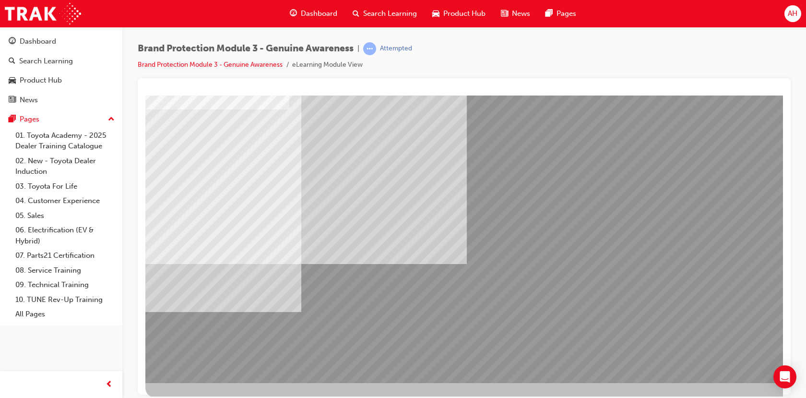
scroll to position [66, 0]
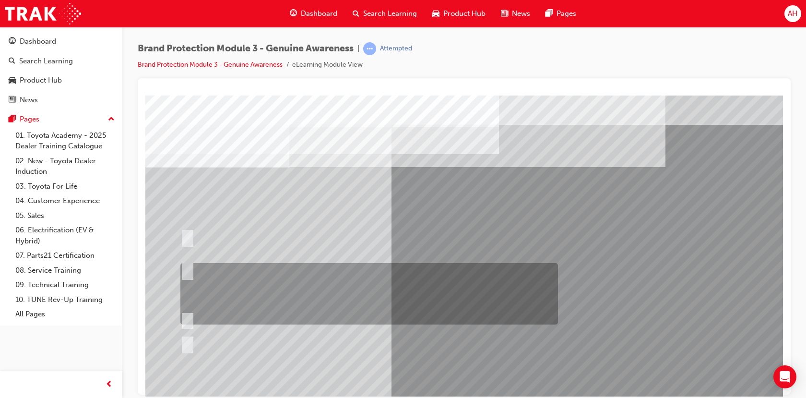
click at [260, 275] on div at bounding box center [367, 293] width 378 height 61
radio input "true"
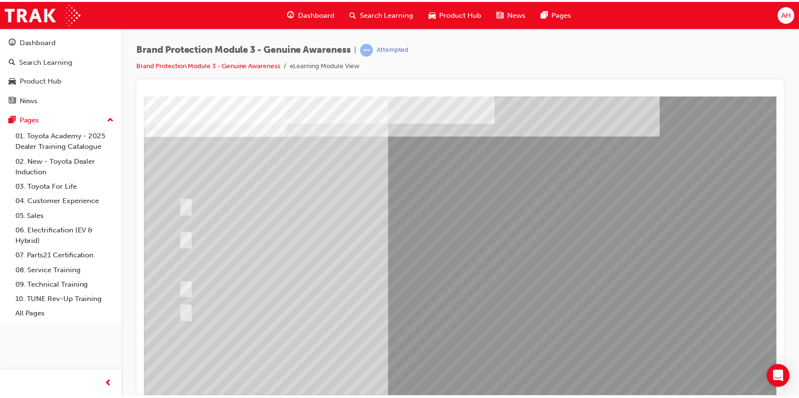
scroll to position [48, 0]
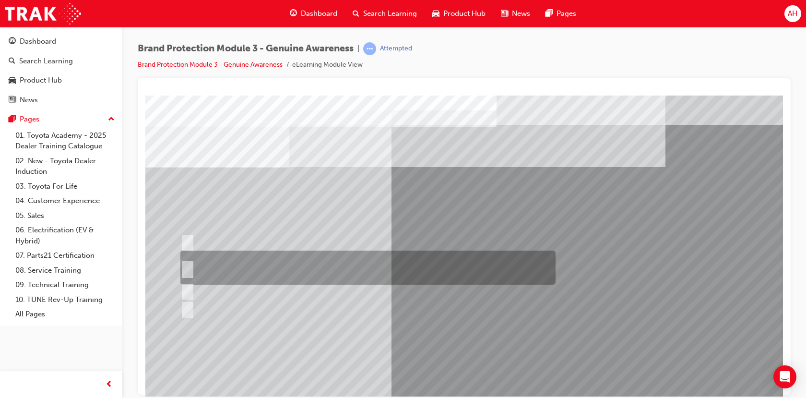
click at [301, 267] on div at bounding box center [365, 267] width 375 height 34
radio input "true"
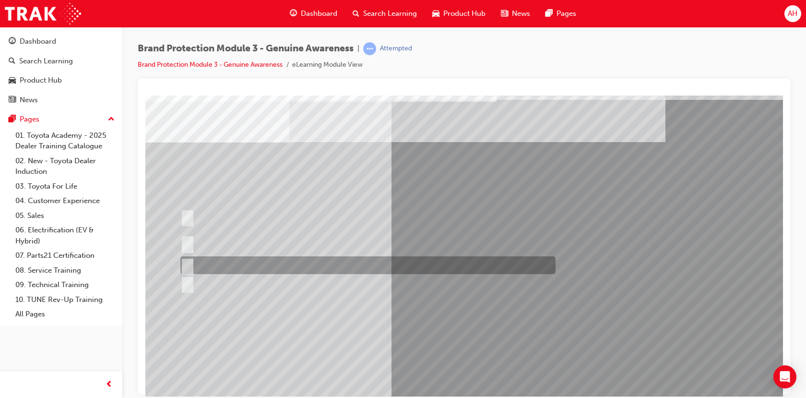
scroll to position [48, 0]
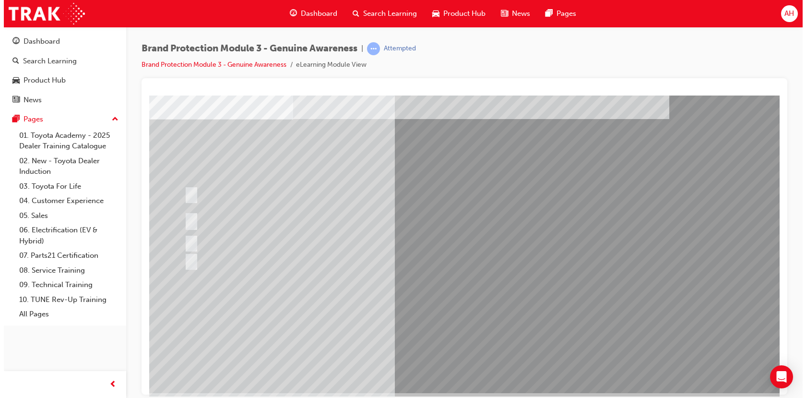
scroll to position [0, 0]
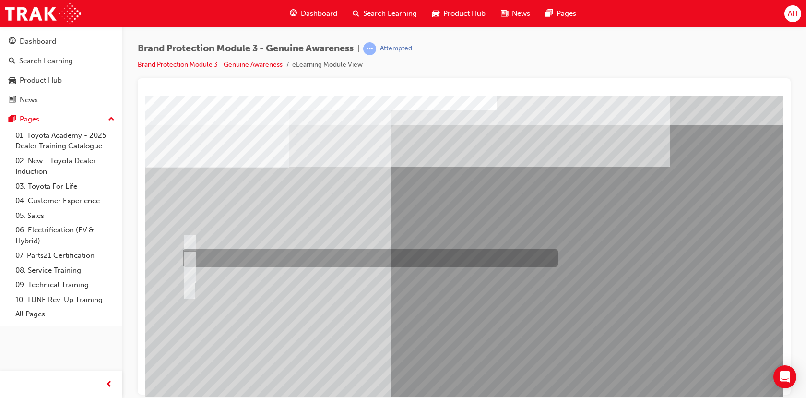
click at [290, 254] on div at bounding box center [367, 258] width 375 height 18
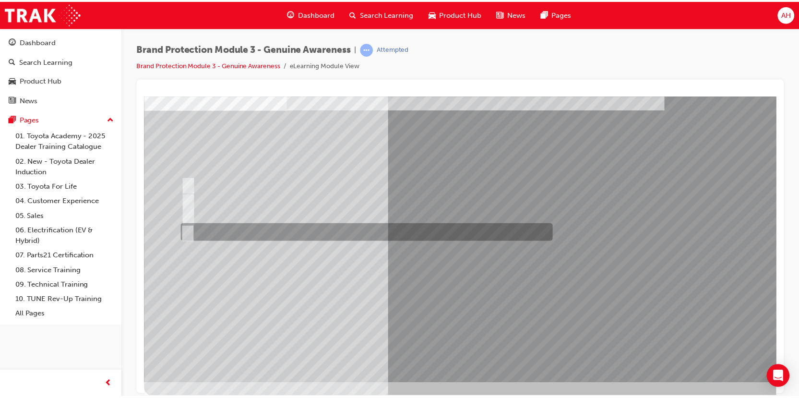
scroll to position [66, 0]
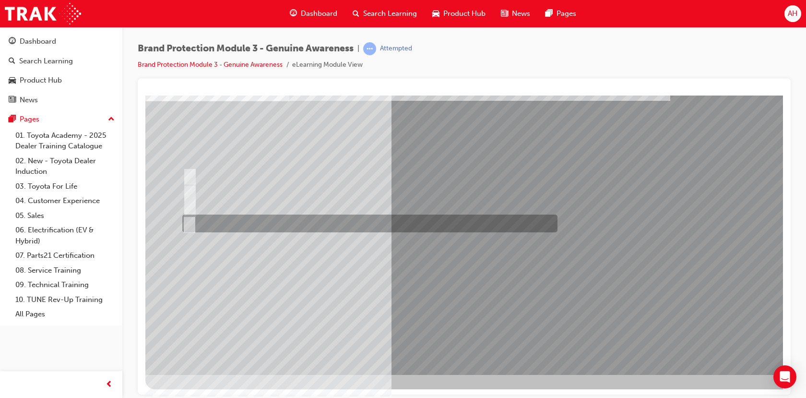
click at [251, 216] on div at bounding box center [367, 223] width 375 height 18
radio input "false"
radio input "true"
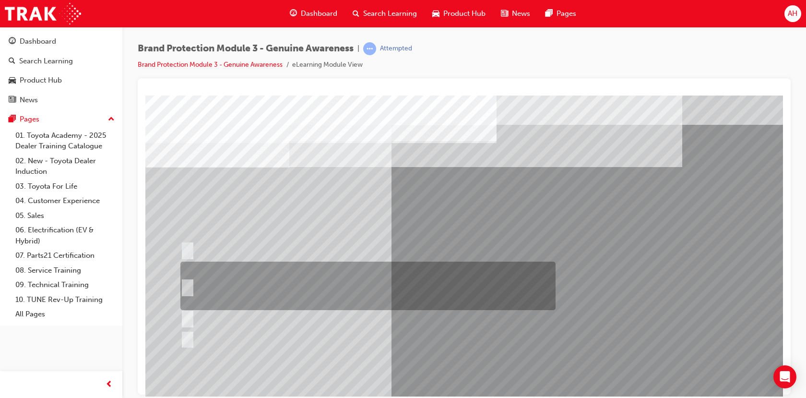
click at [309, 284] on div at bounding box center [365, 285] width 375 height 48
radio input "true"
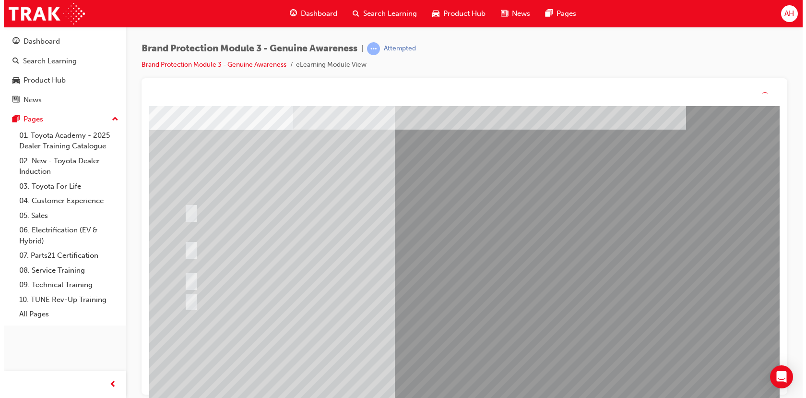
scroll to position [0, 0]
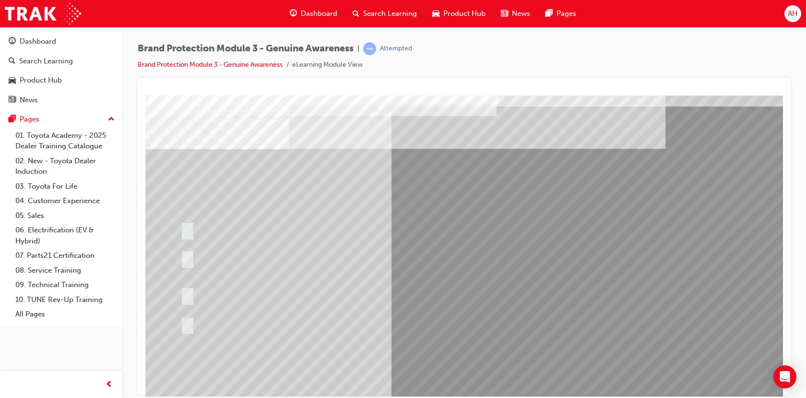
scroll to position [48, 0]
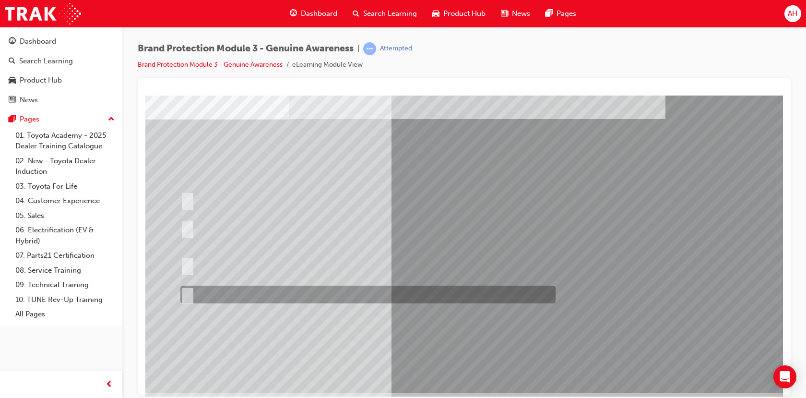
click at [262, 287] on div at bounding box center [365, 294] width 375 height 18
radio input "true"
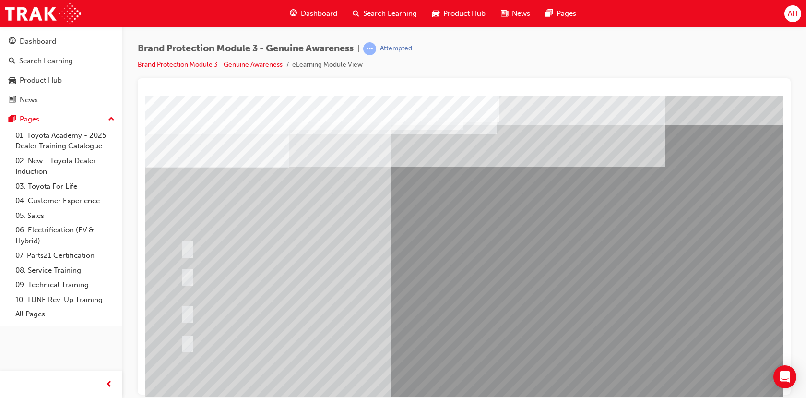
click at [466, 301] on div at bounding box center [471, 267] width 652 height 345
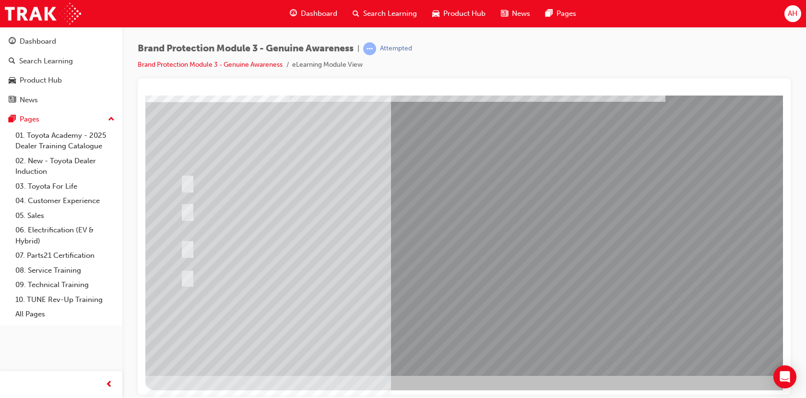
scroll to position [66, 0]
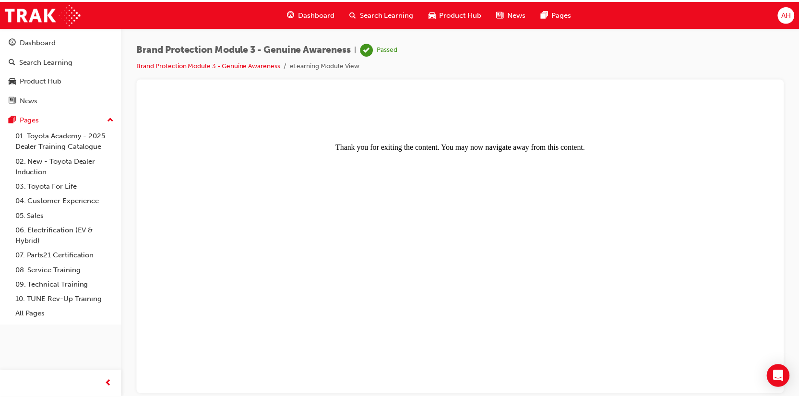
scroll to position [0, 0]
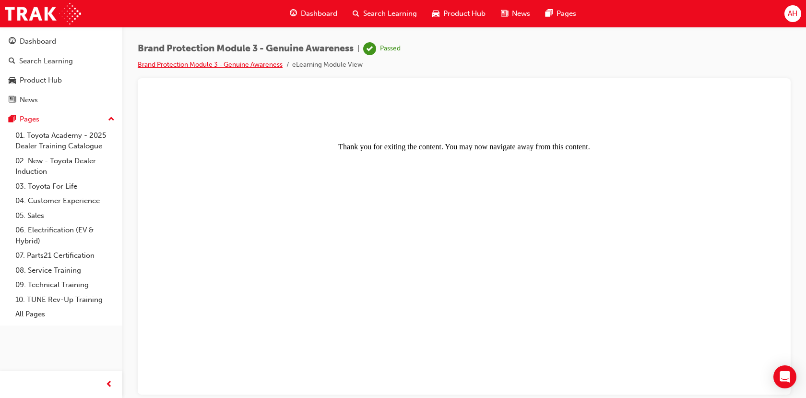
click at [269, 65] on link "Brand Protection Module 3 - Genuine Awareness" at bounding box center [210, 64] width 145 height 8
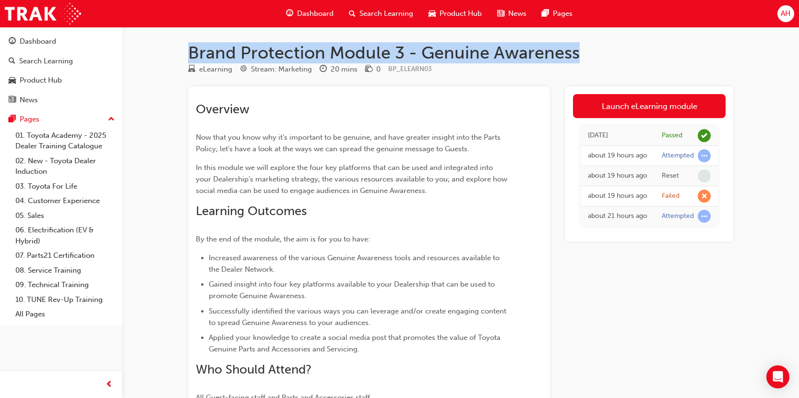
drag, startPoint x: 578, startPoint y: 48, endPoint x: 183, endPoint y: 43, distance: 395.3
click at [186, 46] on div "Brand Protection Module 3 - Genuine Awareness eLearning Stream: Marketing 20 mi…" at bounding box center [461, 256] width 576 height 429
copy h1 "Brand Protection Module 3 - Genuine Awareness"
click at [330, 10] on span "Dashboard" at bounding box center [315, 13] width 36 height 11
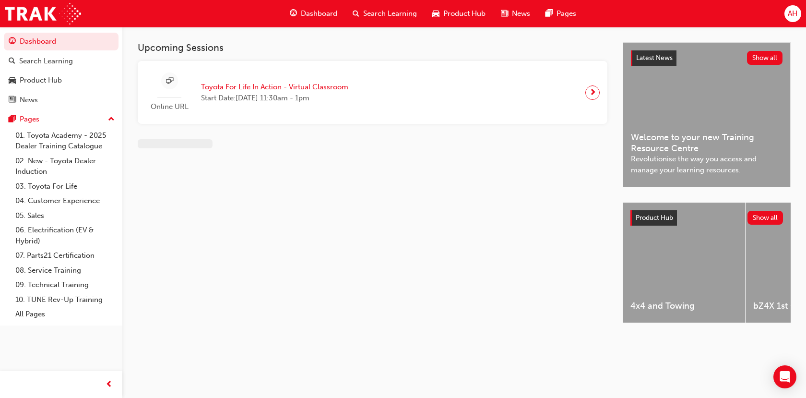
click at [339, 163] on div "Upcoming Sessions Online URL Toyota For Life In Action - Virtual Classroom Star…" at bounding box center [464, 183] width 684 height 313
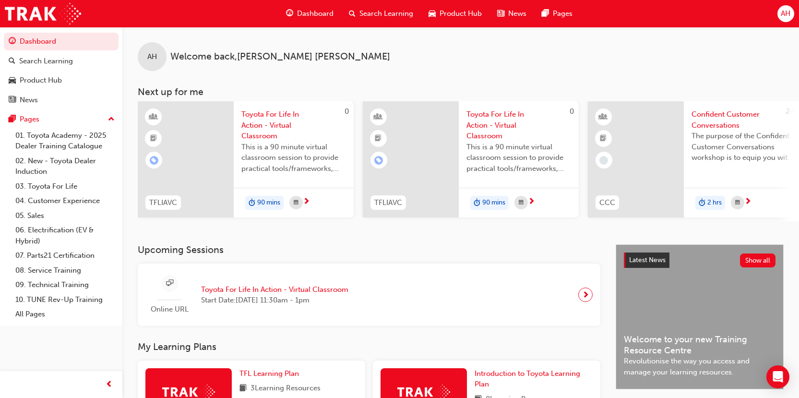
click at [382, 7] on div "Search Learning" at bounding box center [381, 14] width 80 height 20
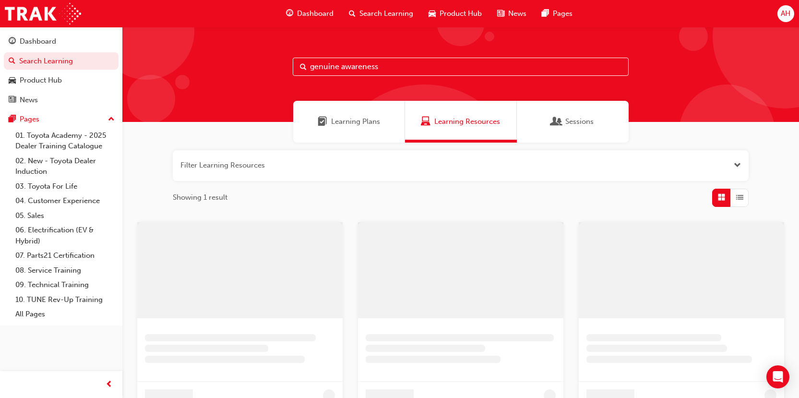
click at [323, 64] on input "genuine awareness" at bounding box center [461, 67] width 336 height 18
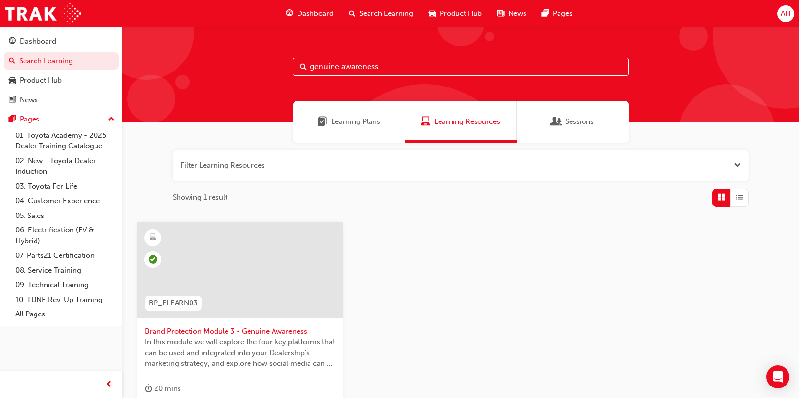
drag, startPoint x: 383, startPoint y: 61, endPoint x: 222, endPoint y: 84, distance: 163.2
click at [220, 83] on div "genuine awareness" at bounding box center [460, 74] width 676 height 95
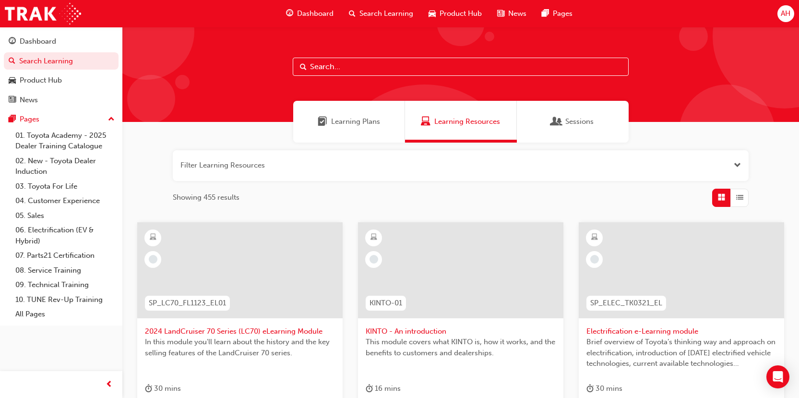
type input "D"
type input "GENUINE"
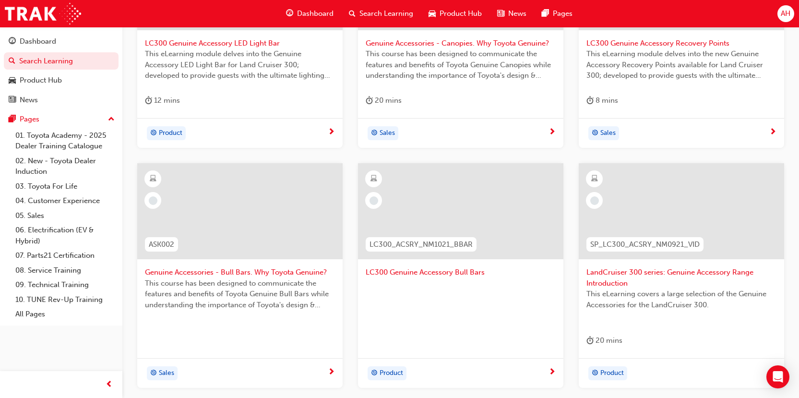
scroll to position [395, 0]
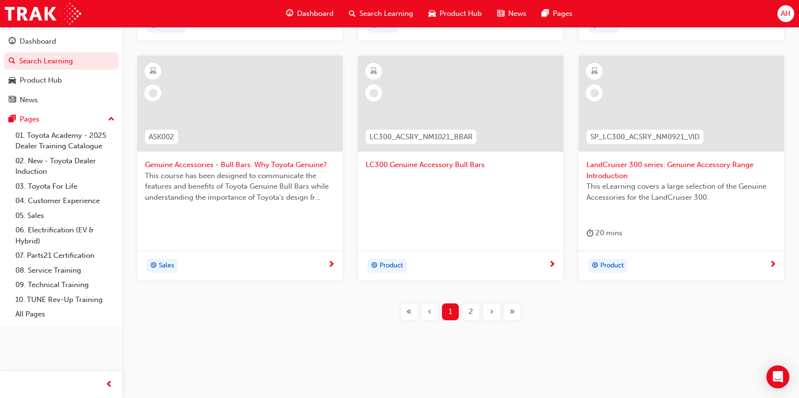
click at [467, 309] on div "2" at bounding box center [470, 311] width 17 height 17
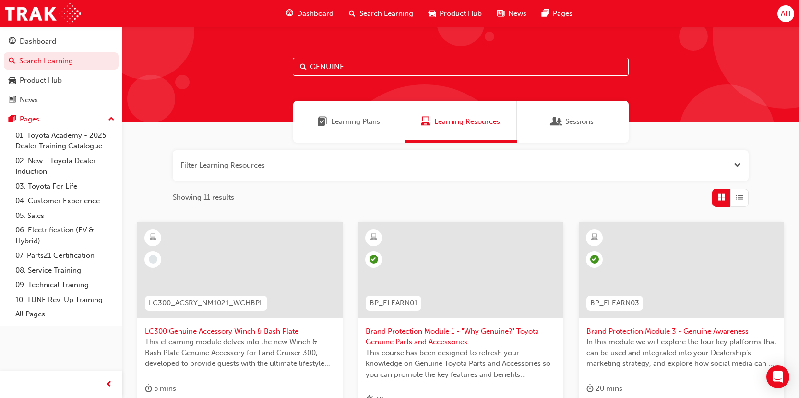
click at [434, 335] on span "Brand Protection Module 1 - "Why Genuine?" Toyota Genuine Parts and Accessories" at bounding box center [461, 337] width 190 height 22
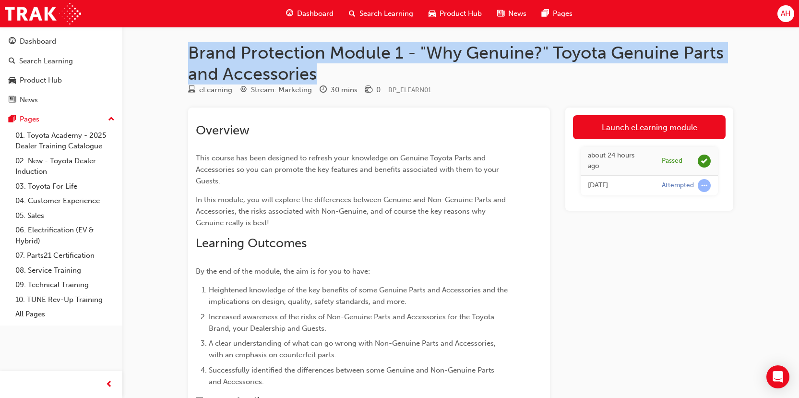
drag, startPoint x: 343, startPoint y: 74, endPoint x: 167, endPoint y: 24, distance: 183.5
click at [159, 31] on div "Brand Protection Module 1 - "Why Genuine?" Toyota Genuine Parts and Accessories…" at bounding box center [399, 264] width 799 height 528
copy h1 "Brand Protection Module 1 - "Why Genuine?" Toyota Genuine Parts and Accessories"
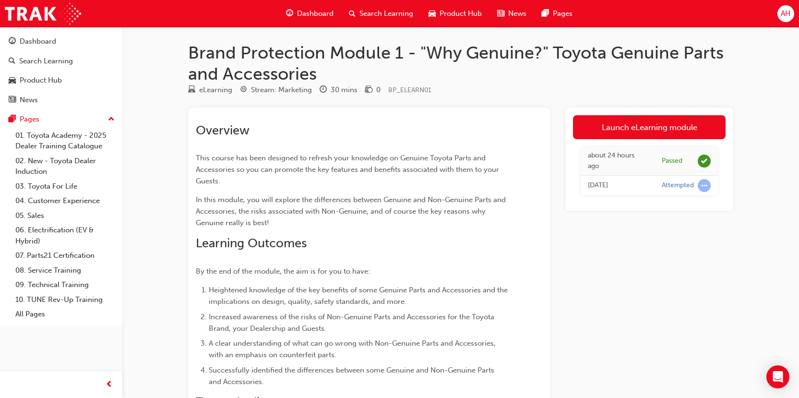
click at [141, 102] on div "Brand Protection Module 1 - "Why Genuine?" Toyota Genuine Parts and Accessories…" at bounding box center [399, 264] width 799 height 528
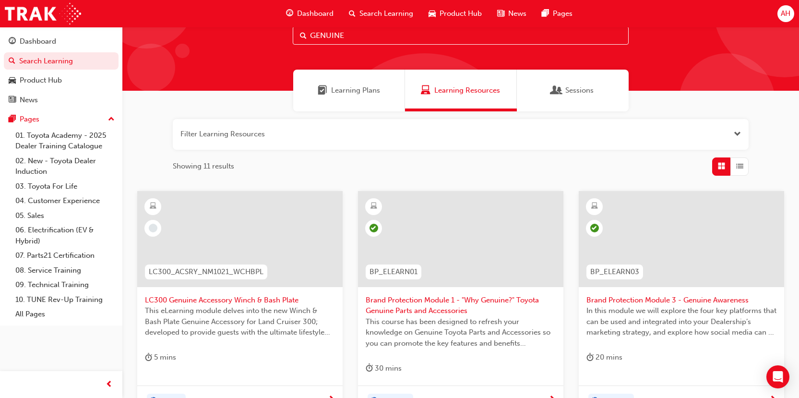
scroll to position [48, 0]
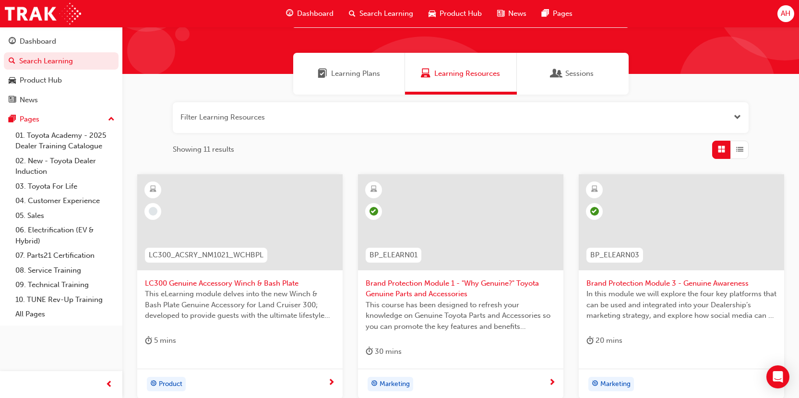
click at [665, 238] on div at bounding box center [681, 222] width 205 height 96
